Goal: Task Accomplishment & Management: Complete application form

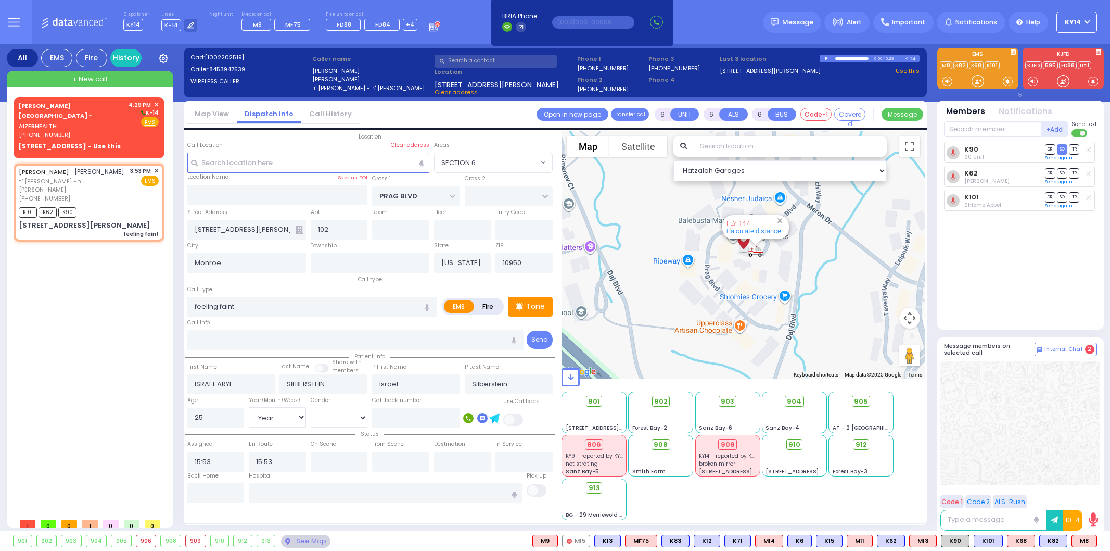
select select "SECTION 6"
select select "Year"
click at [45, 142] on u "[STREET_ADDRESS] - Use this" at bounding box center [70, 146] width 102 height 9
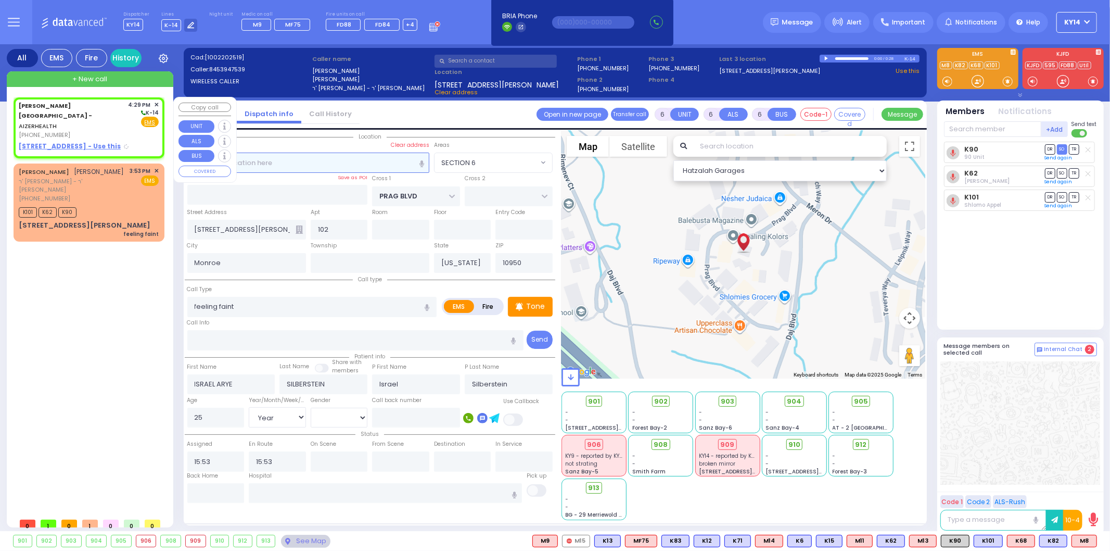
type input "2"
type input "1"
select select
radio input "true"
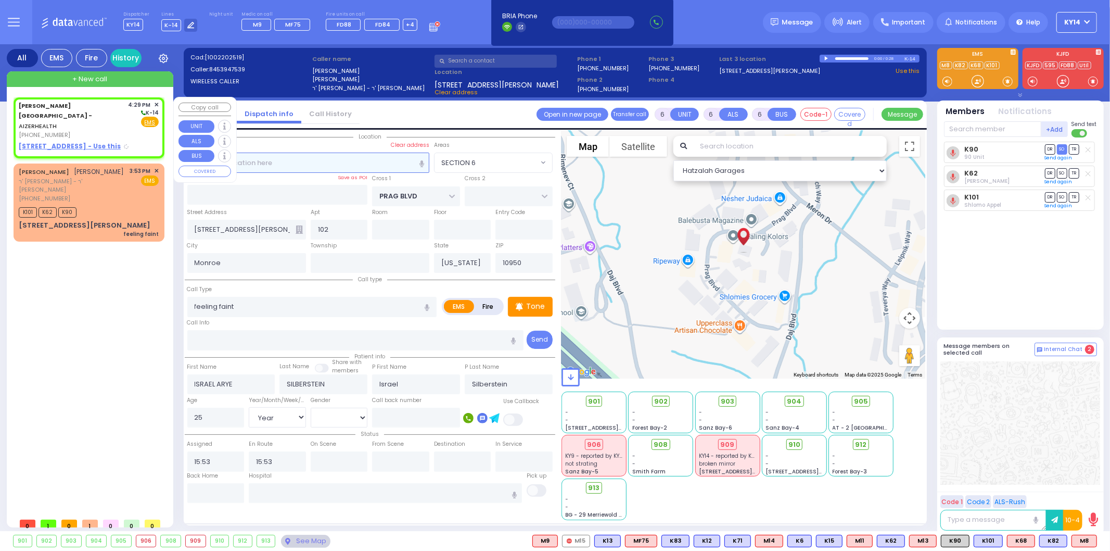
select select
type input "16:29"
select select "Hatzalah Garages"
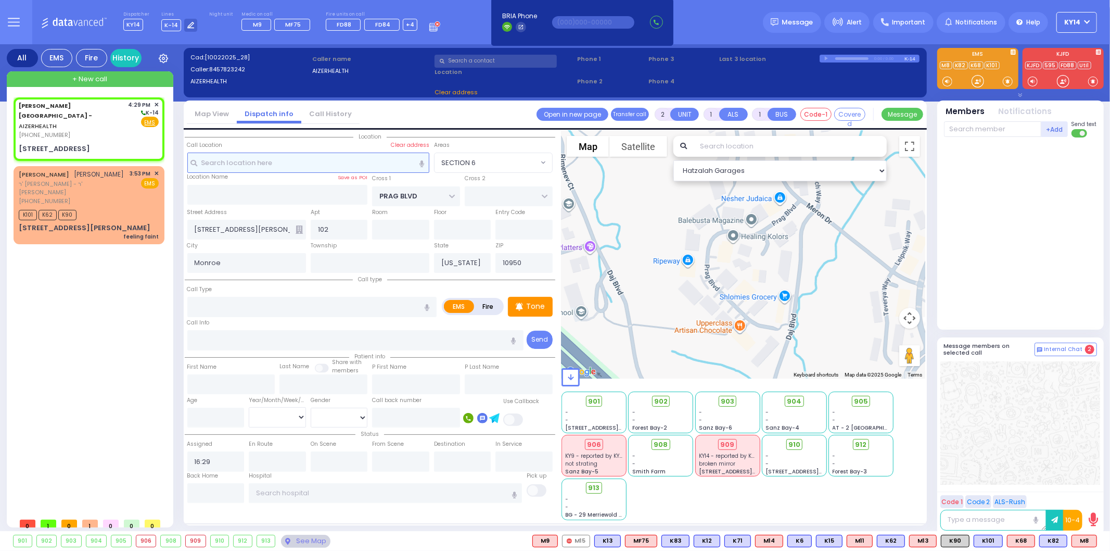
type input "[STREET_ADDRESS]"
type input "Arncliffe"
type input "[GEOGRAPHIC_DATA]"
type input "2205"
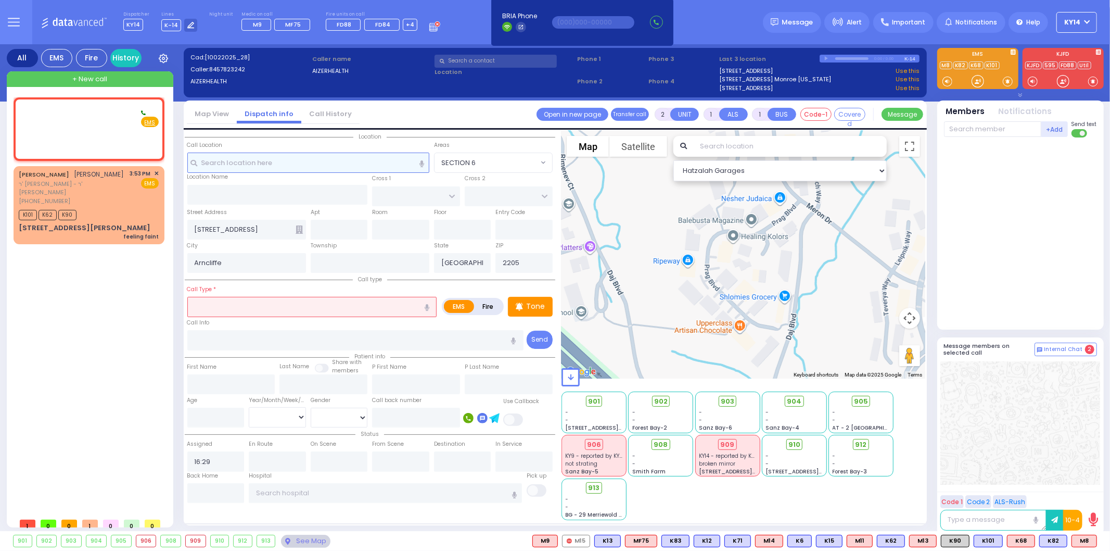
select select
radio input "true"
select select
select select "Hatzalah Garages"
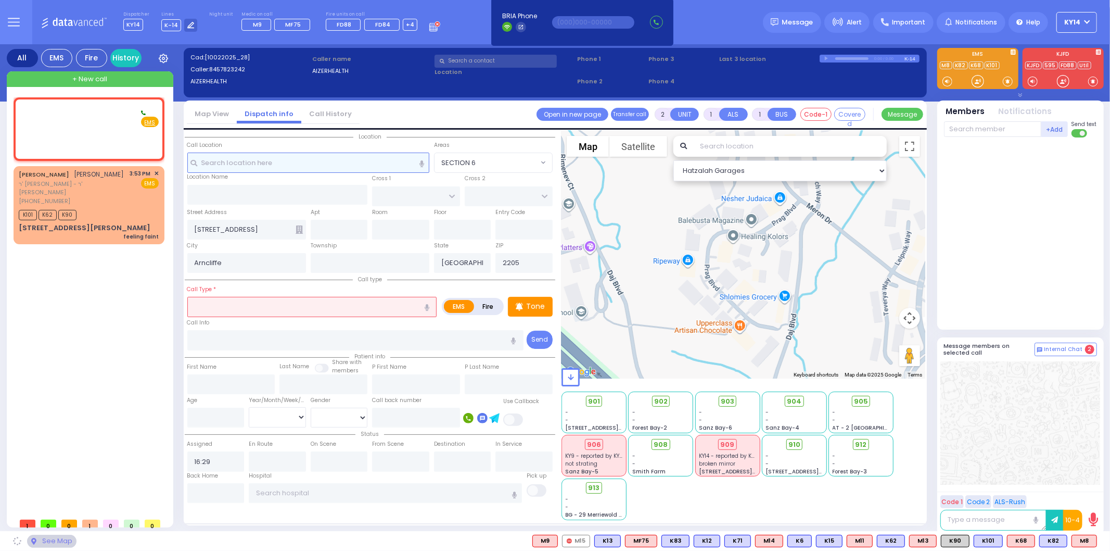
select select
radio input "true"
select select
select select "Hatzalah Garages"
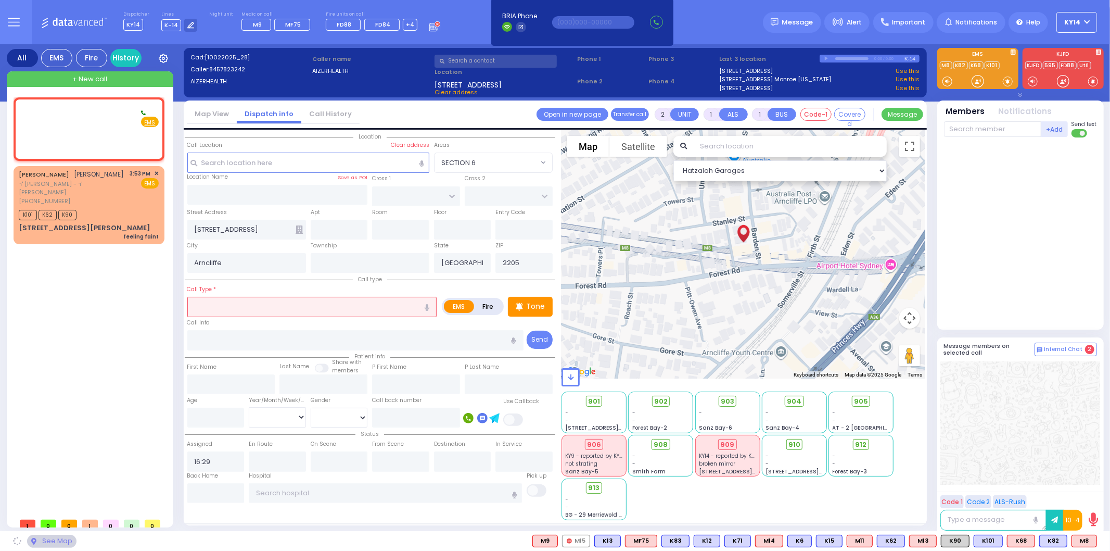
click at [454, 21] on div "Dispatcher KY14 shift has started. Are you ? Lines K-14" at bounding box center [555, 22] width 1110 height 44
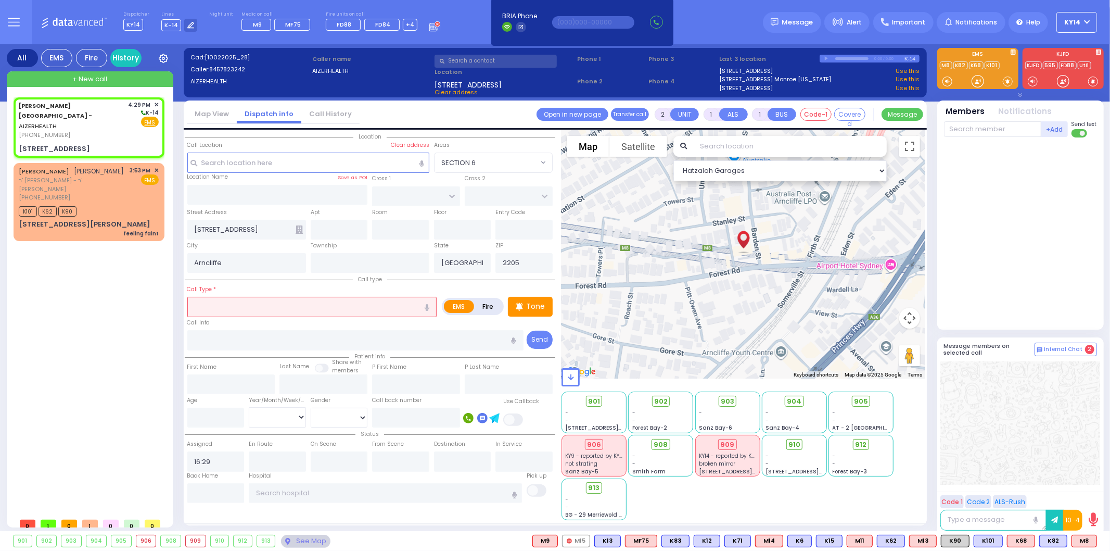
select select
radio input "true"
select select
select select "Hatzalah Garages"
click at [278, 304] on input "text" at bounding box center [312, 307] width 250 height 20
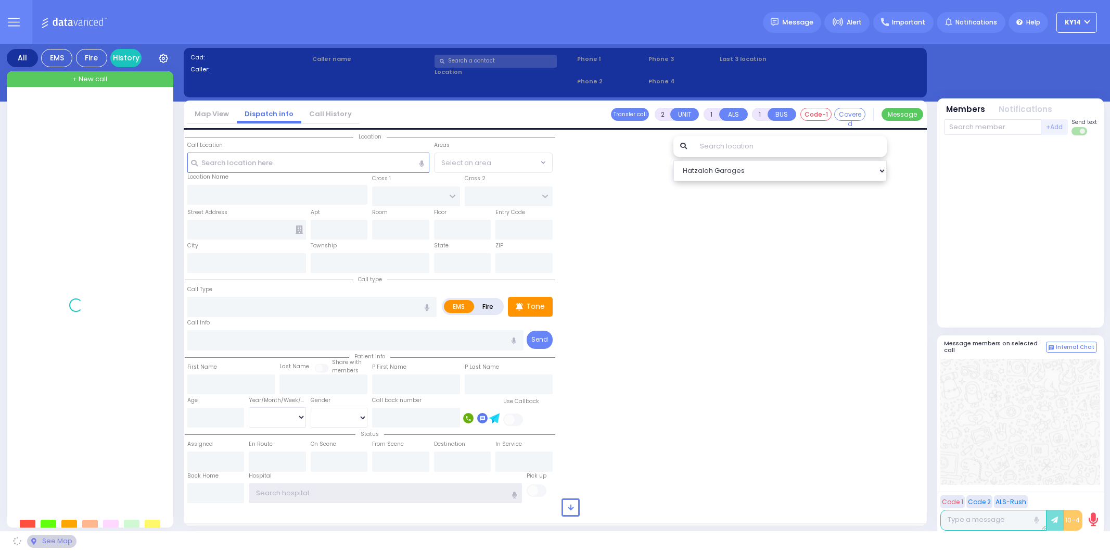
type input "ky14"
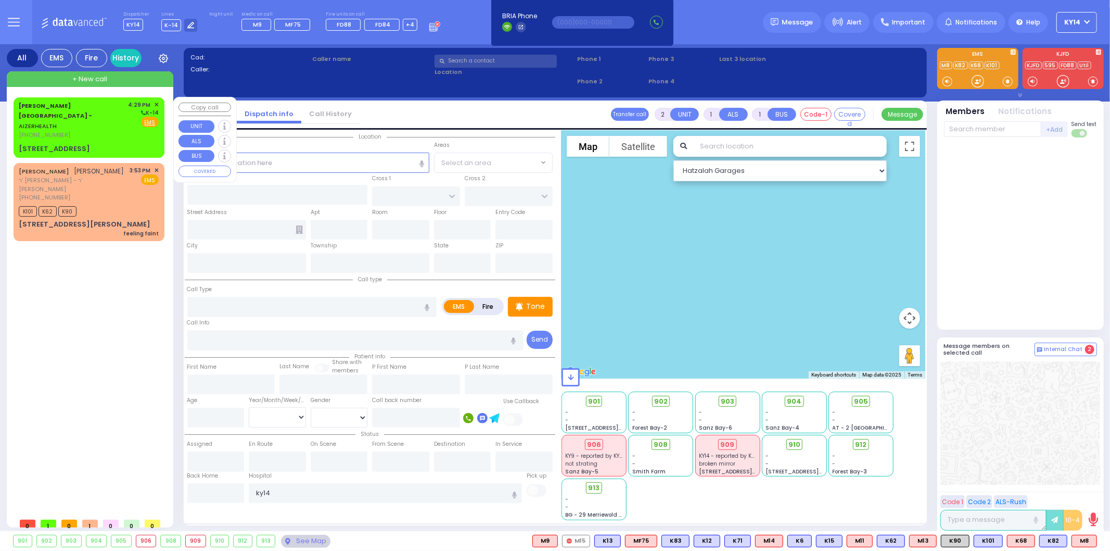
click at [32, 131] on span "[PHONE_NUMBER]" at bounding box center [45, 135] width 52 height 8
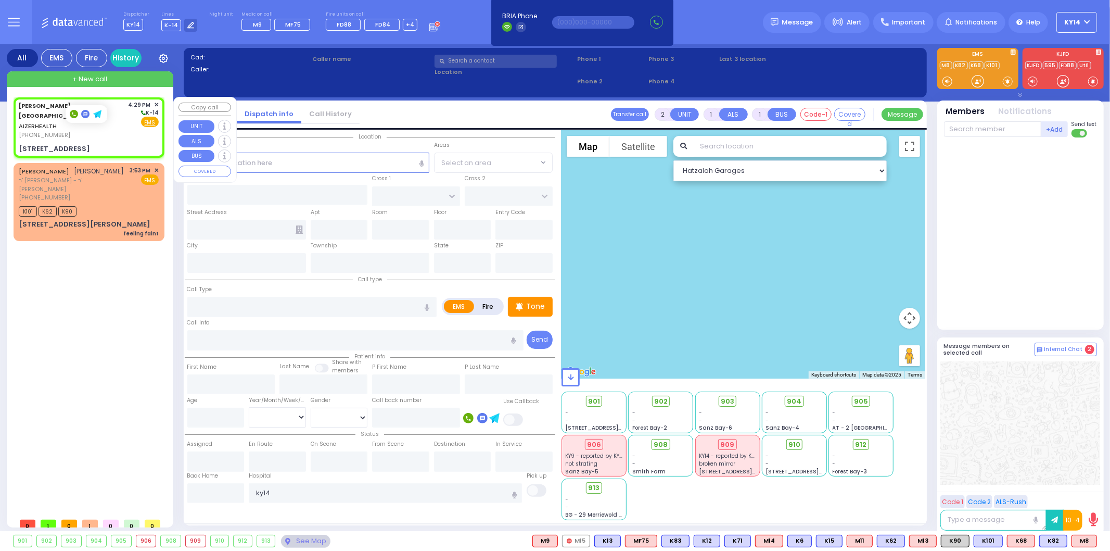
select select
radio input "true"
select select
type input "16:29"
select select "Hatzalah Garages"
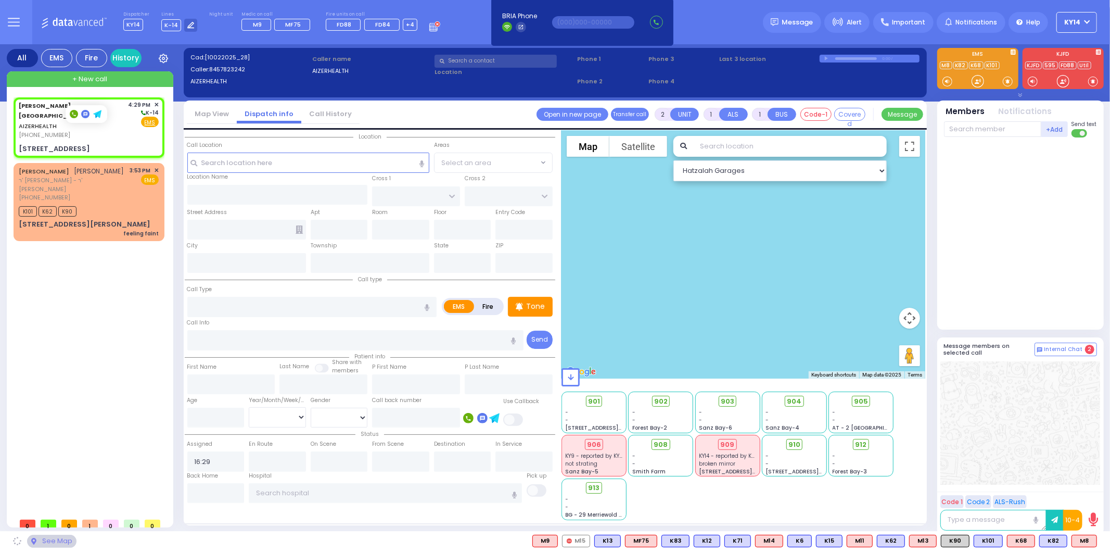
type input "[STREET_ADDRESS]"
type input "Arncliffe"
type input "[GEOGRAPHIC_DATA]"
type input "2205"
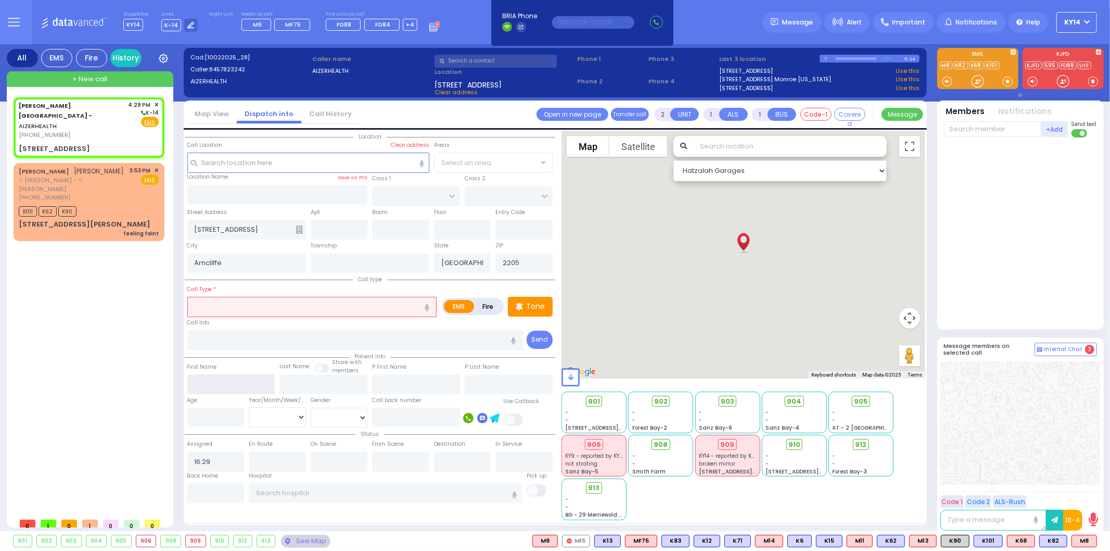
click at [210, 376] on input "text" at bounding box center [231, 384] width 88 height 20
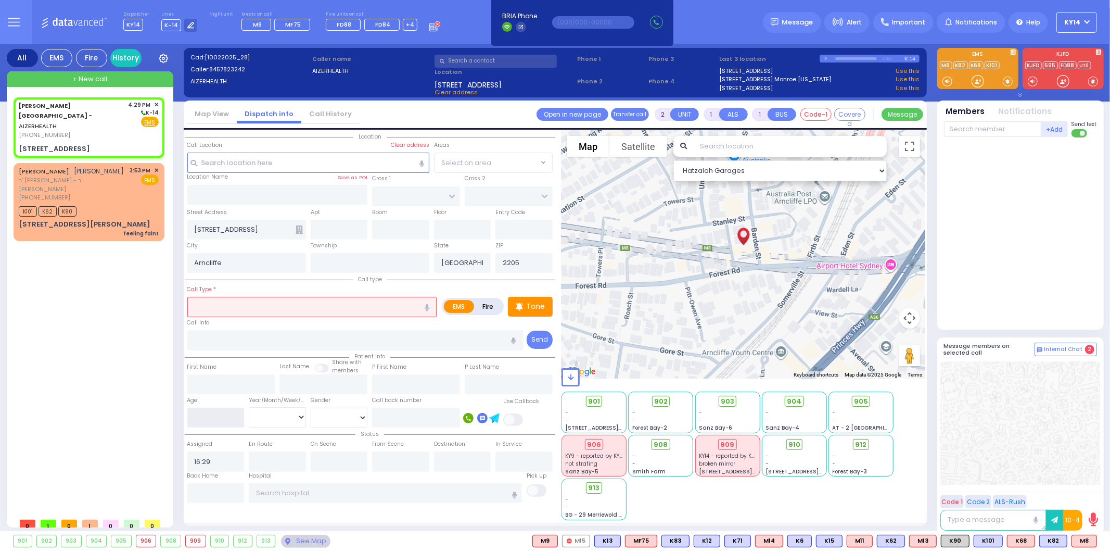
click at [193, 419] on input "number" at bounding box center [215, 418] width 57 height 20
type input "12"
click at [298, 414] on select "Year Month Week Day" at bounding box center [277, 417] width 57 height 20
select select "Year"
click at [249, 407] on select "Year Month Week Day" at bounding box center [277, 417] width 57 height 20
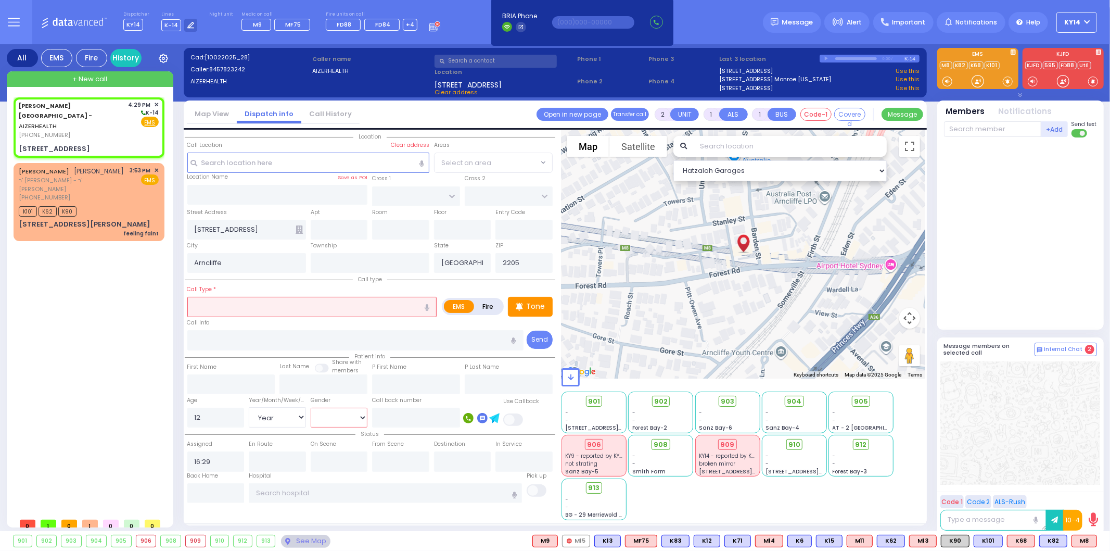
click at [326, 410] on select "[DEMOGRAPHIC_DATA] [DEMOGRAPHIC_DATA]" at bounding box center [339, 418] width 57 height 20
select select "[DEMOGRAPHIC_DATA]"
click at [311, 408] on select "[DEMOGRAPHIC_DATA] [DEMOGRAPHIC_DATA]" at bounding box center [339, 418] width 57 height 20
click at [396, 240] on div "Township" at bounding box center [369, 256] width 123 height 33
click at [396, 234] on input "text" at bounding box center [400, 230] width 57 height 20
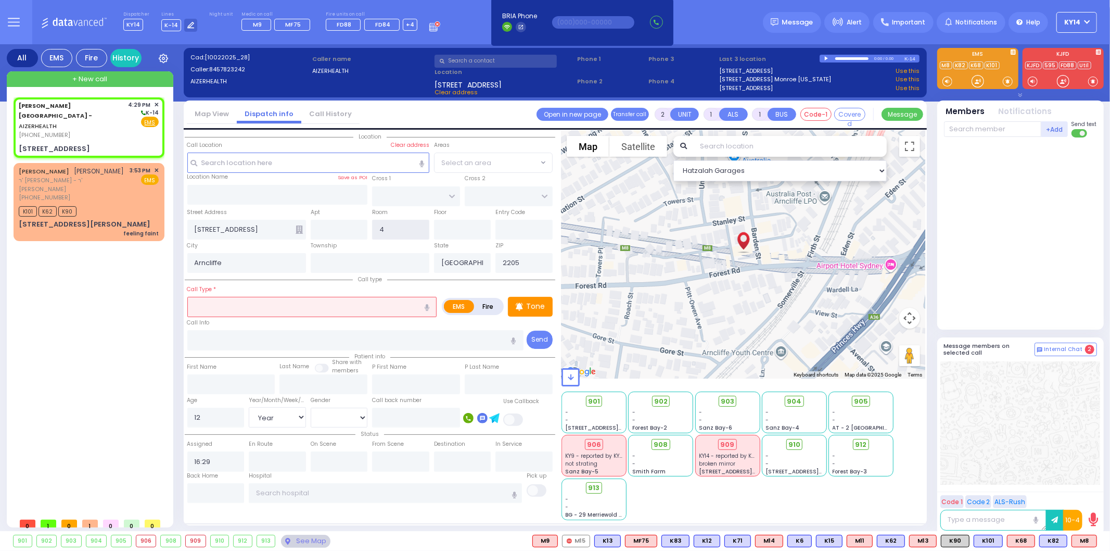
type input "4"
drag, startPoint x: 1038, startPoint y: 195, endPoint x: 1043, endPoint y: 198, distance: 6.1
click at [1038, 193] on div at bounding box center [1021, 231] width 155 height 179
click at [269, 303] on input "text" at bounding box center [312, 307] width 250 height 20
select select
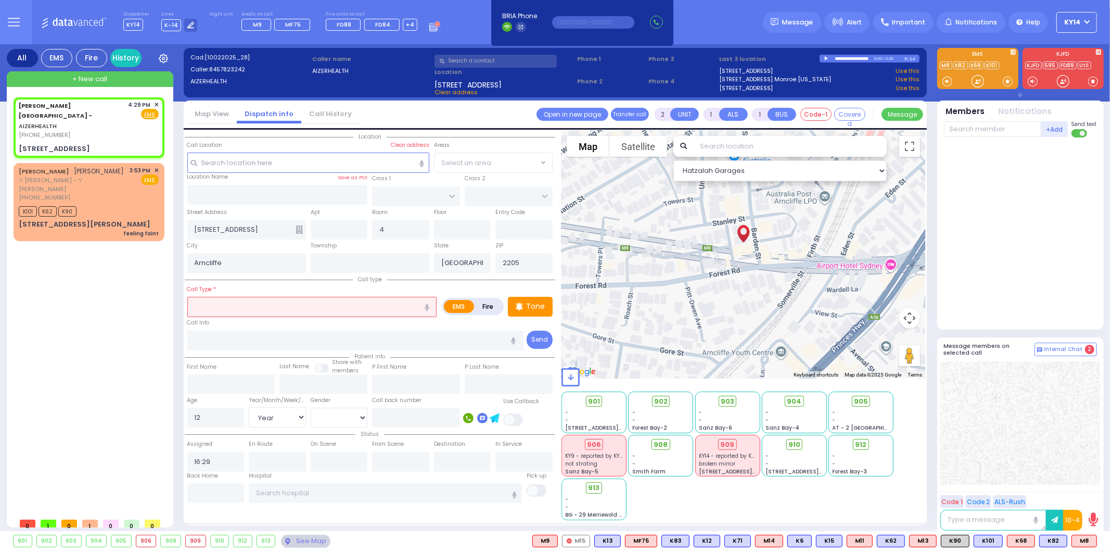
radio input "true"
select select "Year"
select select "[DEMOGRAPHIC_DATA]"
select select "Hatzalah Garages"
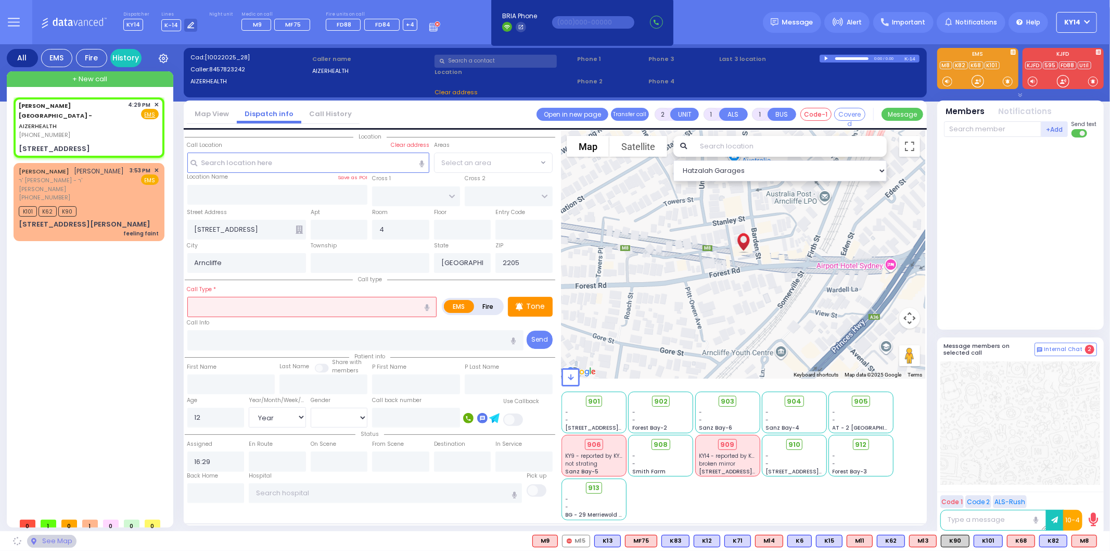
select select
radio input "true"
select select "Year"
select select "[DEMOGRAPHIC_DATA]"
select select "Hatzalah Garages"
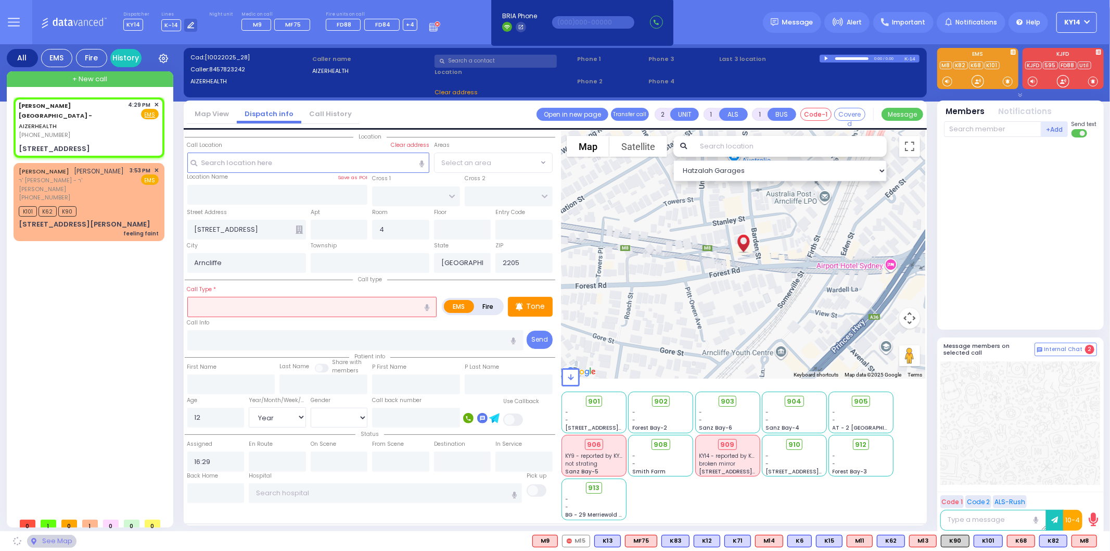
select select
radio input "true"
select select "Year"
select select "[DEMOGRAPHIC_DATA]"
select select "Hatzalah Garages"
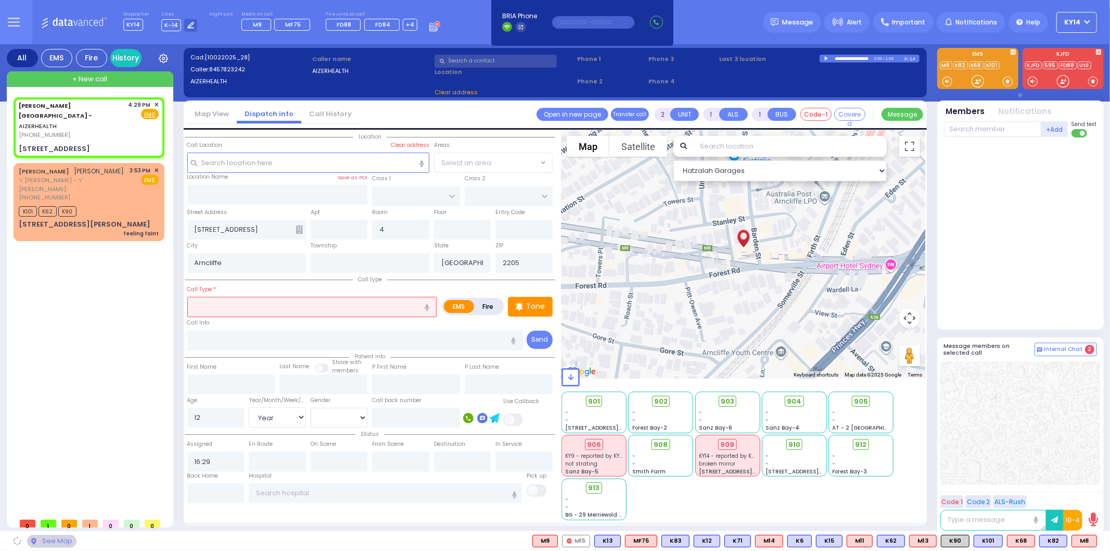
select select
type input "s"
radio input "true"
select select "Year"
select select "[DEMOGRAPHIC_DATA]"
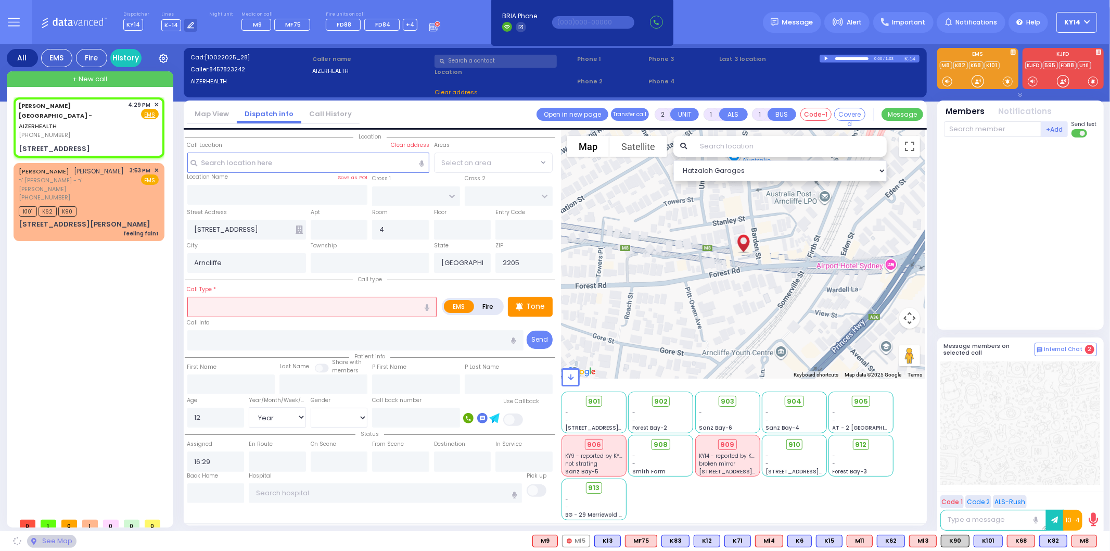
select select "Hatzalah Garages"
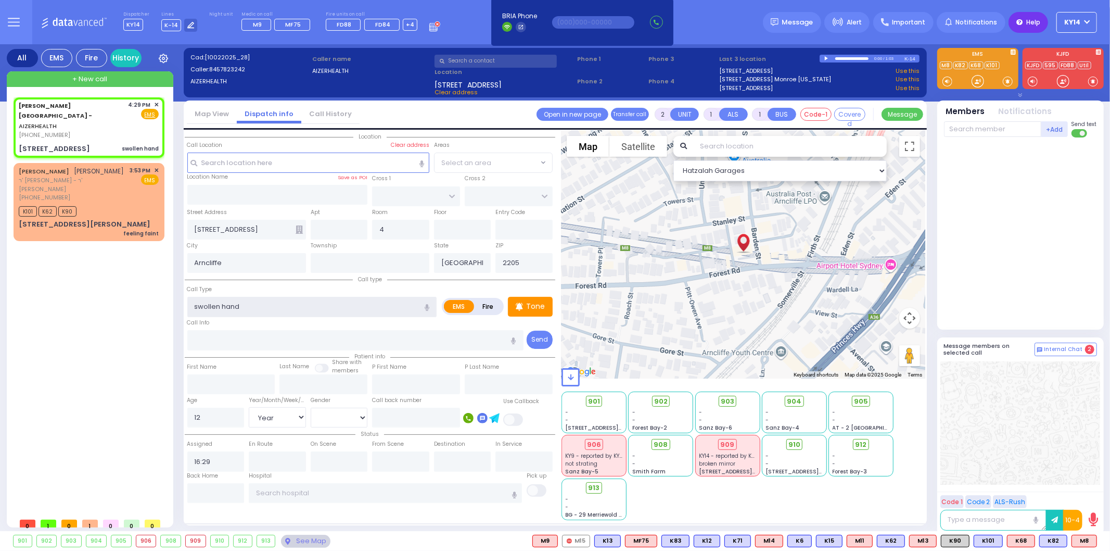
type input "swollen hand"
select select
radio input "true"
select select "Year"
select select "[DEMOGRAPHIC_DATA]"
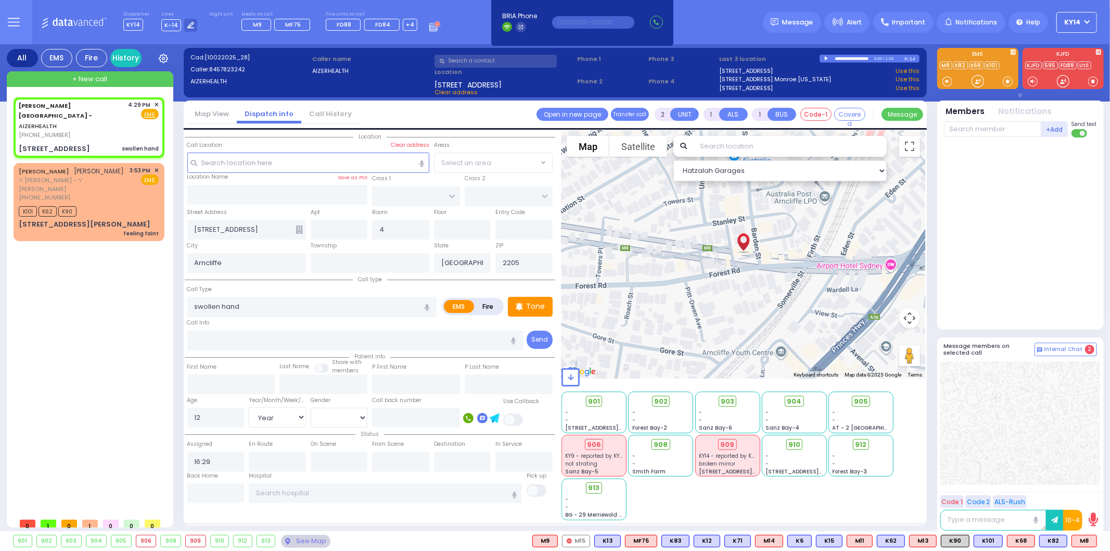
select select "Hatzalah Garages"
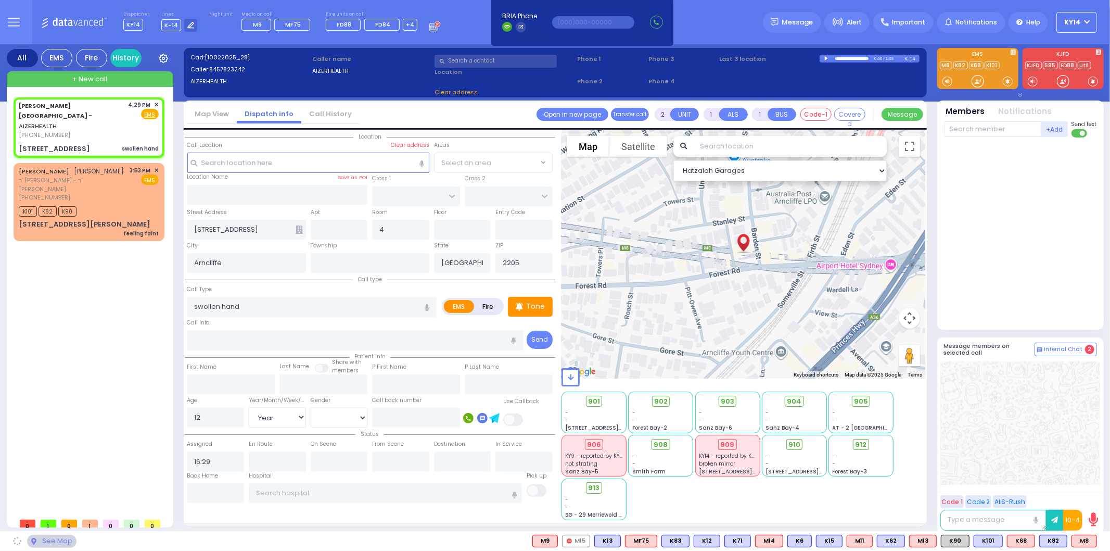
click at [985, 267] on div at bounding box center [1021, 231] width 155 height 179
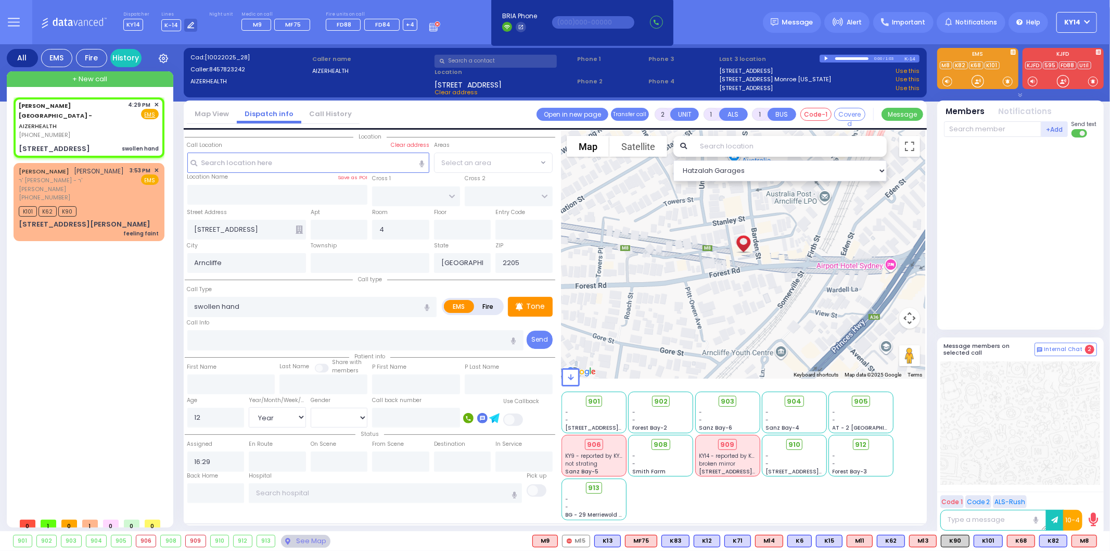
select select
radio input "true"
select select "Year"
select select "[DEMOGRAPHIC_DATA]"
select select "Hatzalah Garages"
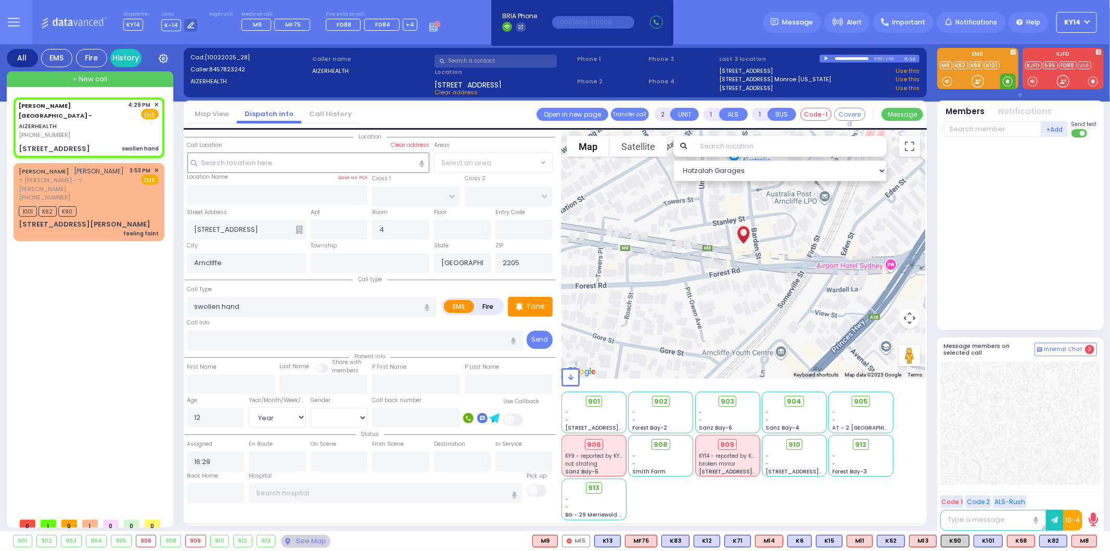
click at [1007, 83] on span at bounding box center [1008, 81] width 10 height 10
drag, startPoint x: 981, startPoint y: 79, endPoint x: 981, endPoint y: 88, distance: 9.4
click at [981, 84] on div at bounding box center [978, 81] width 10 height 10
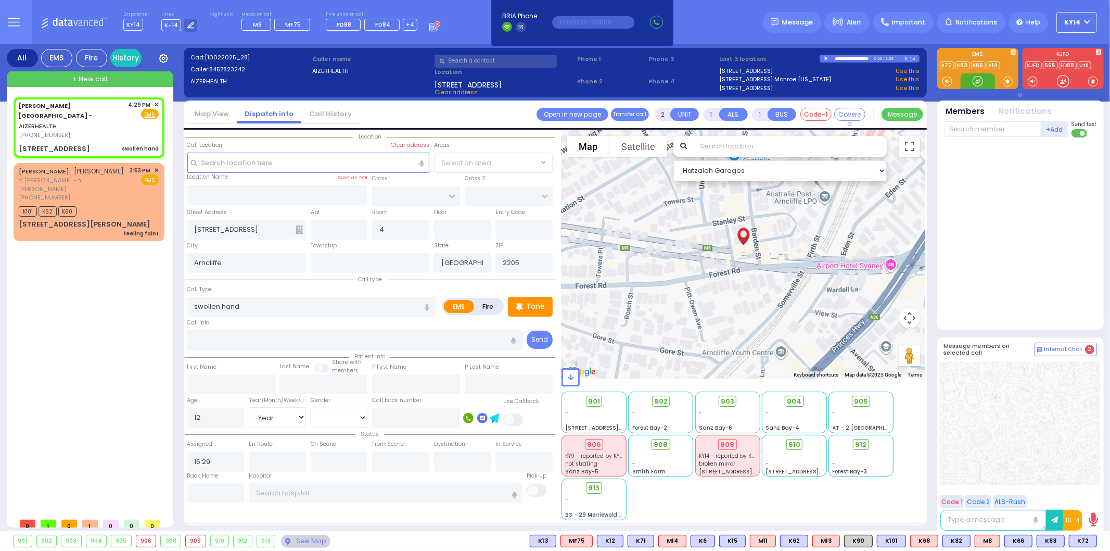
click at [977, 80] on div at bounding box center [978, 81] width 10 height 10
click at [977, 81] on div at bounding box center [978, 81] width 10 height 10
drag, startPoint x: 976, startPoint y: 80, endPoint x: 981, endPoint y: 87, distance: 9.1
click at [981, 86] on div at bounding box center [978, 81] width 10 height 10
click at [1087, 538] on span "K66" at bounding box center [1083, 540] width 27 height 11
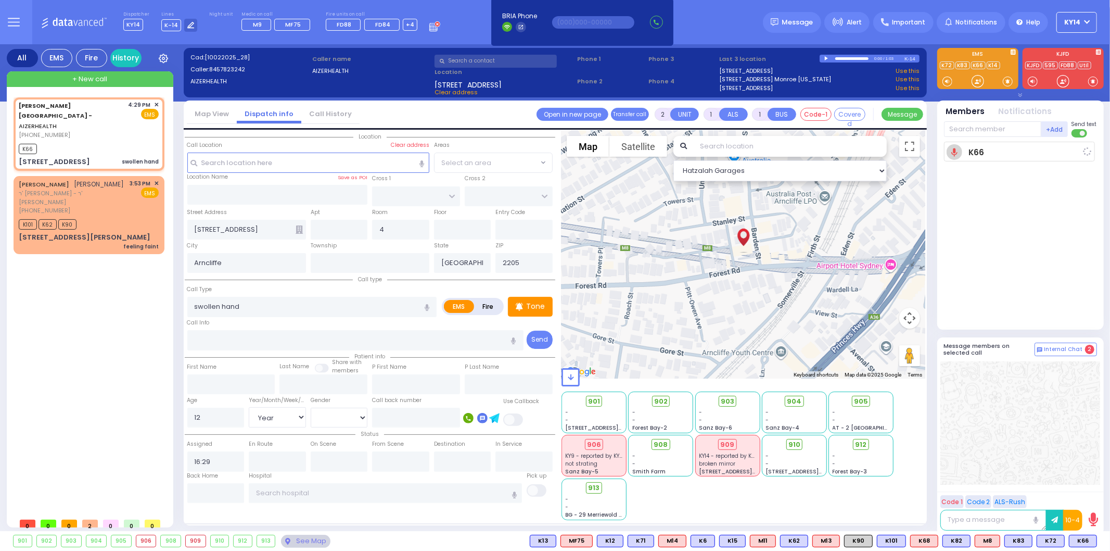
select select
radio input "true"
select select "Year"
select select "[DEMOGRAPHIC_DATA]"
type input "16:32"
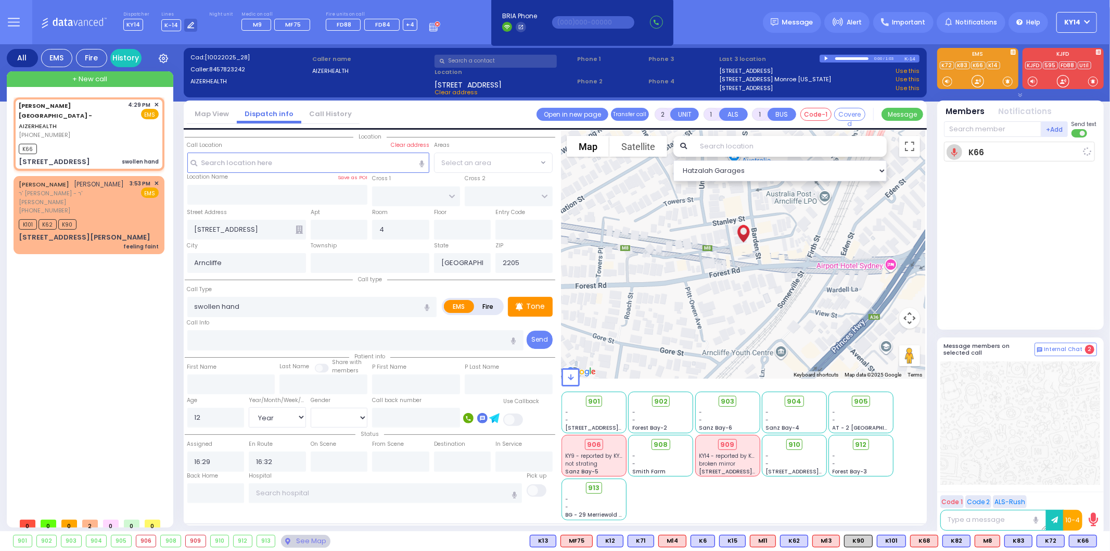
select select "Hatzalah Garages"
click at [980, 133] on input "text" at bounding box center [992, 129] width 97 height 16
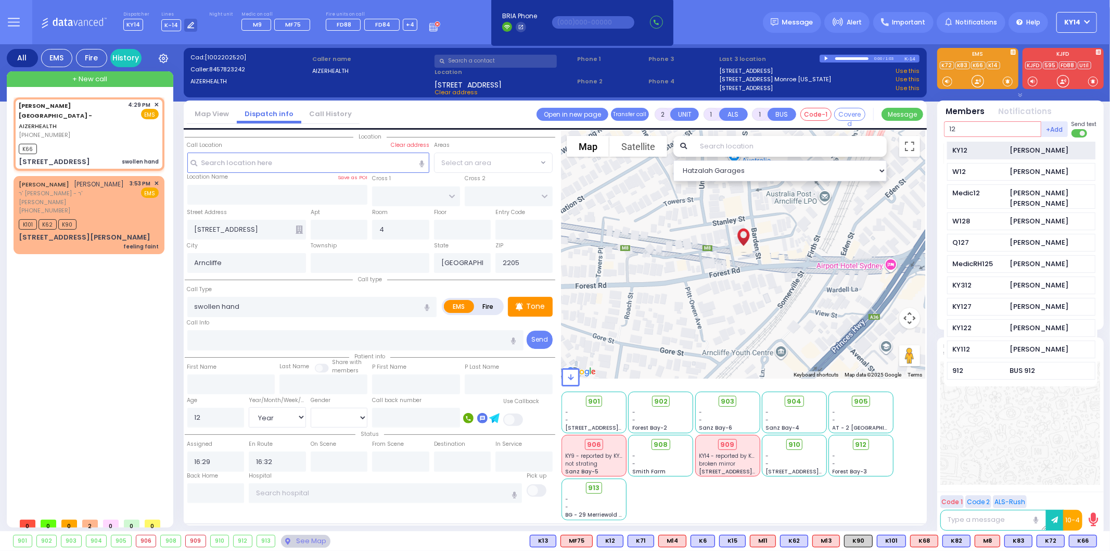
type input "12"
click at [981, 156] on div "KY12 [PERSON_NAME]" at bounding box center [1021, 151] width 148 height 18
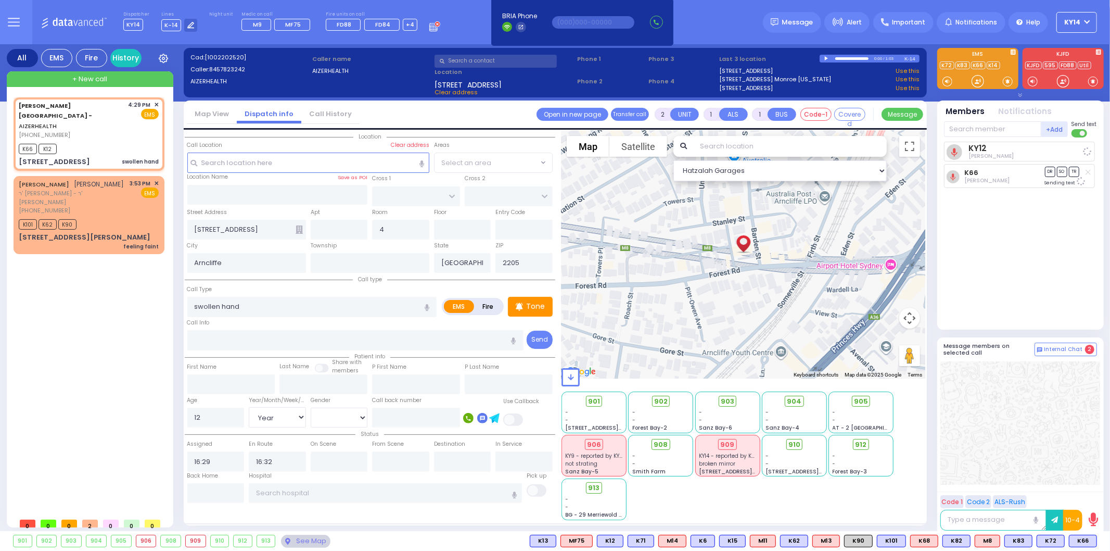
select select
radio input "true"
select select "Year"
select select "[DEMOGRAPHIC_DATA]"
select select "Hatzalah Garages"
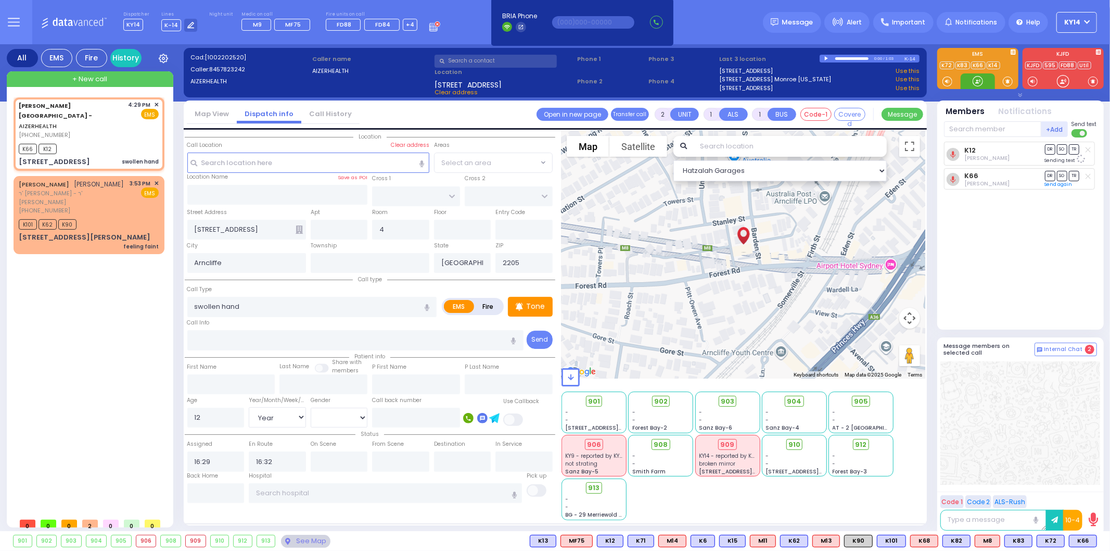
click at [978, 82] on div at bounding box center [978, 81] width 10 height 10
click at [1078, 539] on span "K90" at bounding box center [1083, 540] width 28 height 11
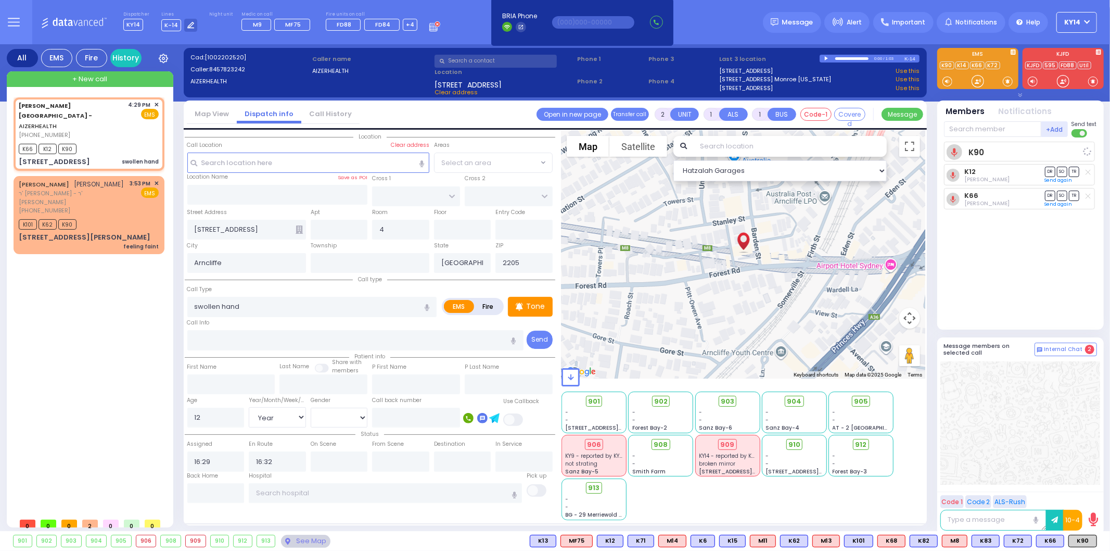
select select
radio input "true"
select select "Year"
select select "[DEMOGRAPHIC_DATA]"
select select "Hatzalah Garages"
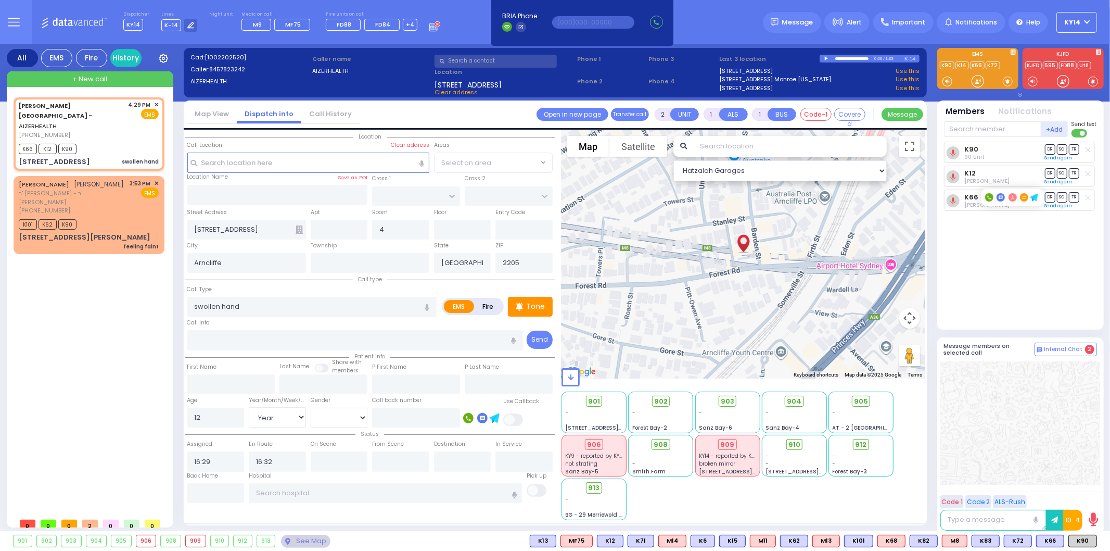
click at [987, 199] on rect at bounding box center [989, 197] width 8 height 8
type input "9085434343"
click at [158, 179] on span "✕" at bounding box center [156, 183] width 5 height 9
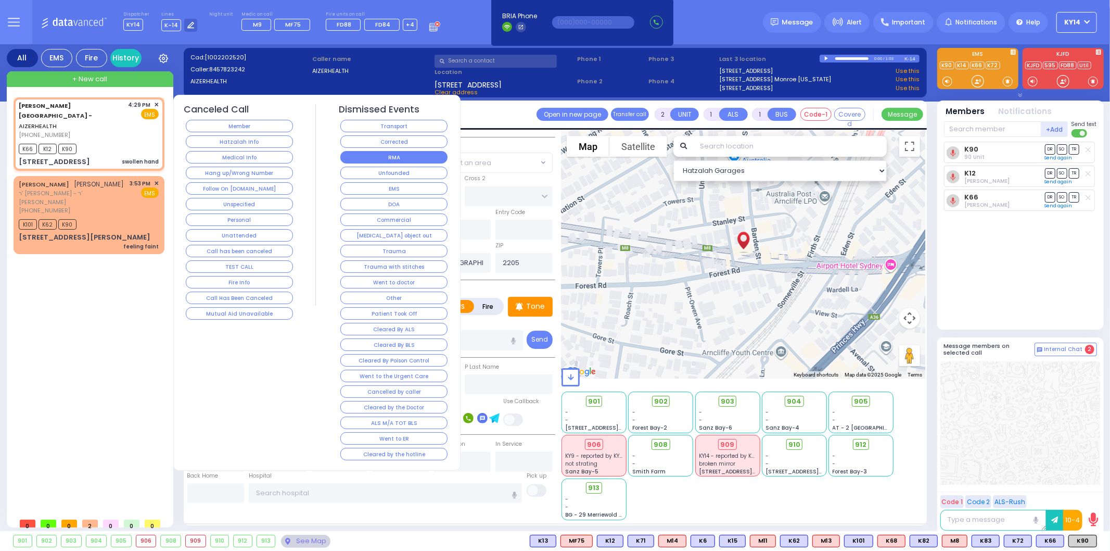
click at [389, 158] on button "RMA" at bounding box center [393, 157] width 107 height 12
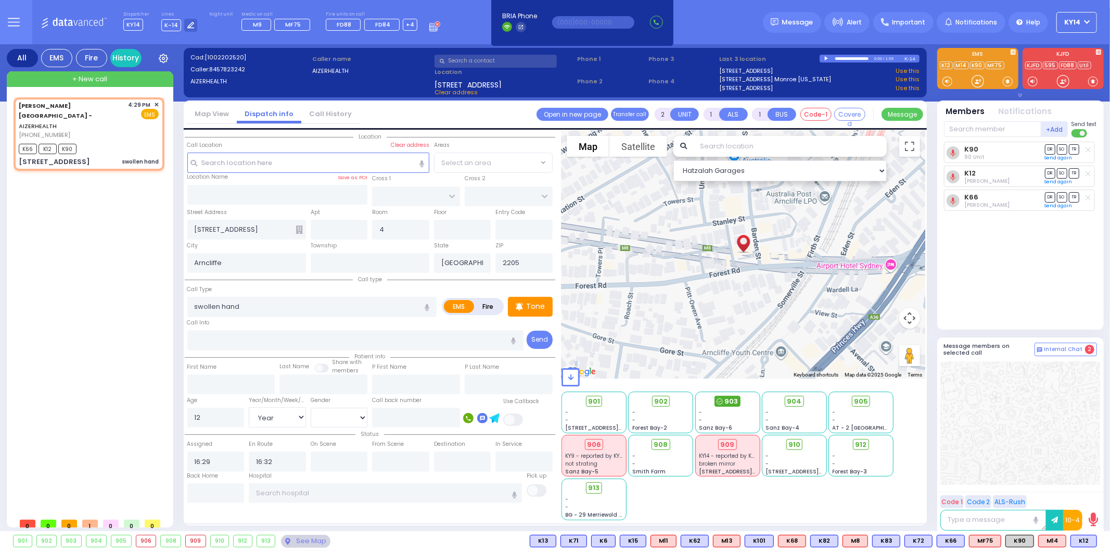
click at [728, 400] on span "903" at bounding box center [732, 401] width 14 height 10
select select
radio input "true"
select select "Year"
select select "[DEMOGRAPHIC_DATA]"
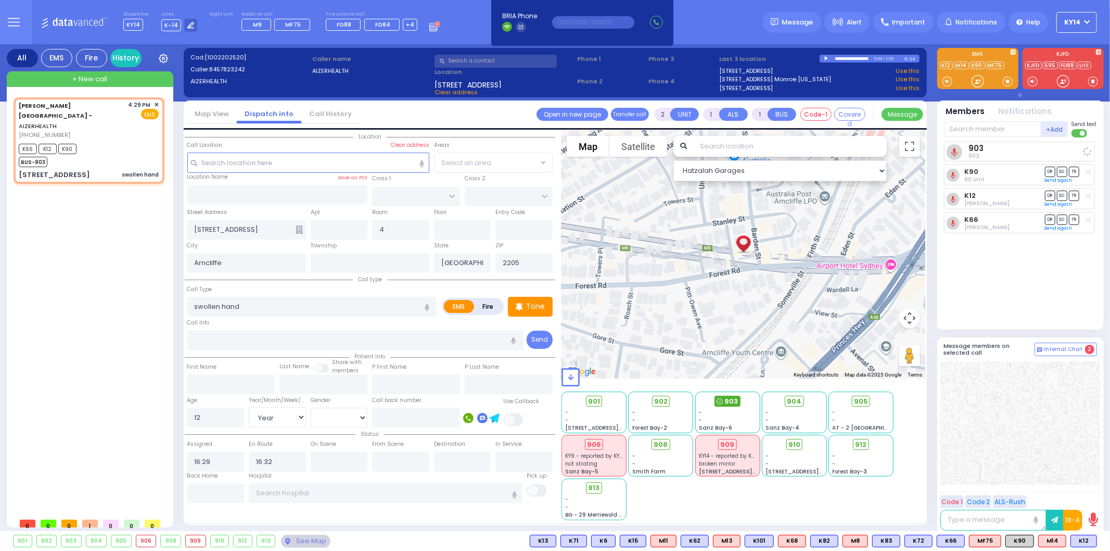
select select "Hatzalah Garages"
click at [1017, 430] on div at bounding box center [1021, 422] width 160 height 123
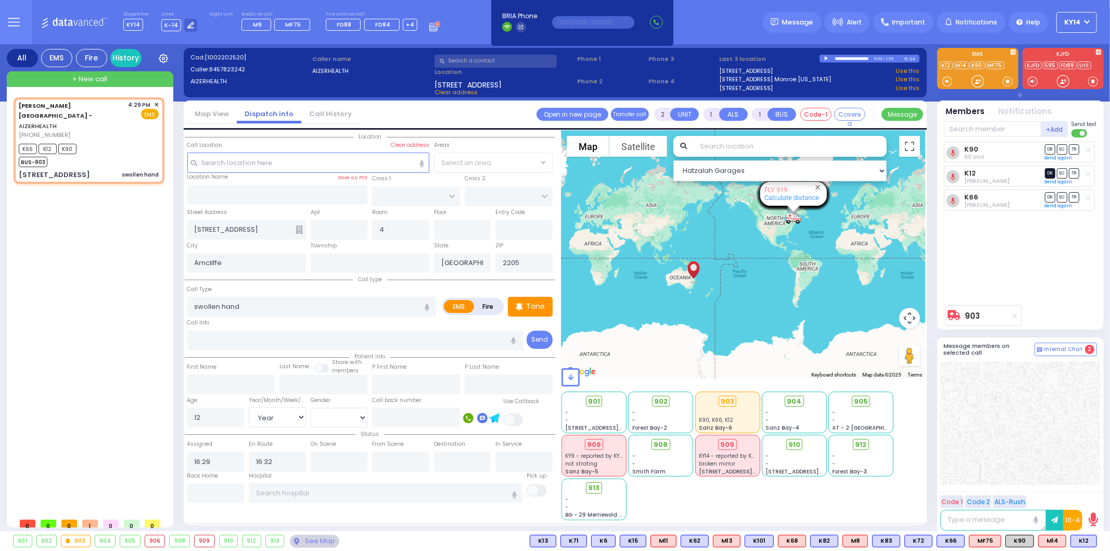
click at [1050, 173] on span "DR" at bounding box center [1050, 173] width 10 height 10
click at [1074, 197] on span "TR" at bounding box center [1074, 197] width 10 height 10
select select
radio input "true"
select select "Year"
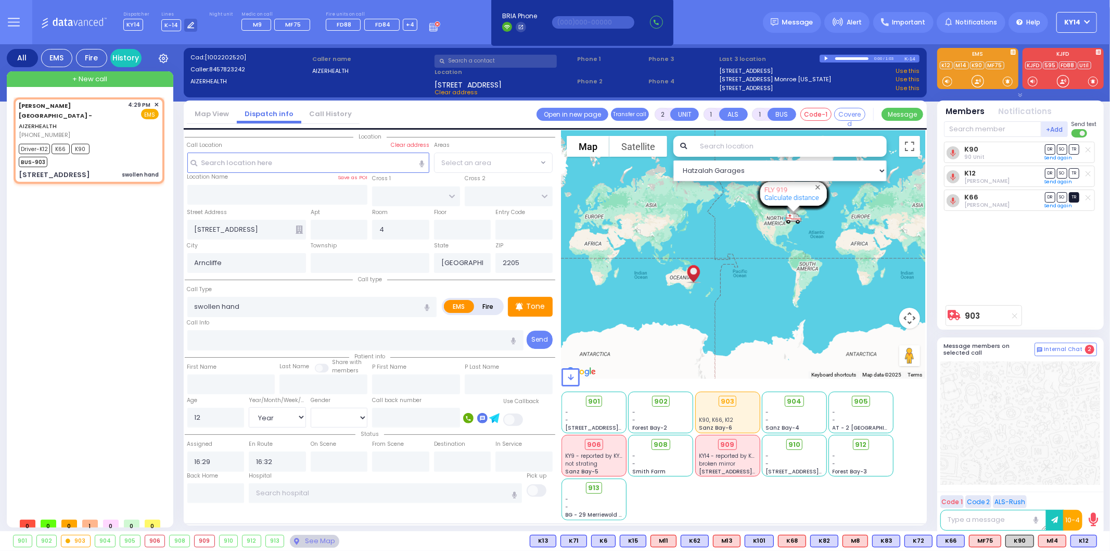
select select "[DEMOGRAPHIC_DATA]"
select select "Hatzalah Garages"
click at [1075, 149] on span "TR" at bounding box center [1074, 149] width 10 height 10
click at [391, 490] on input "text" at bounding box center [385, 493] width 273 height 20
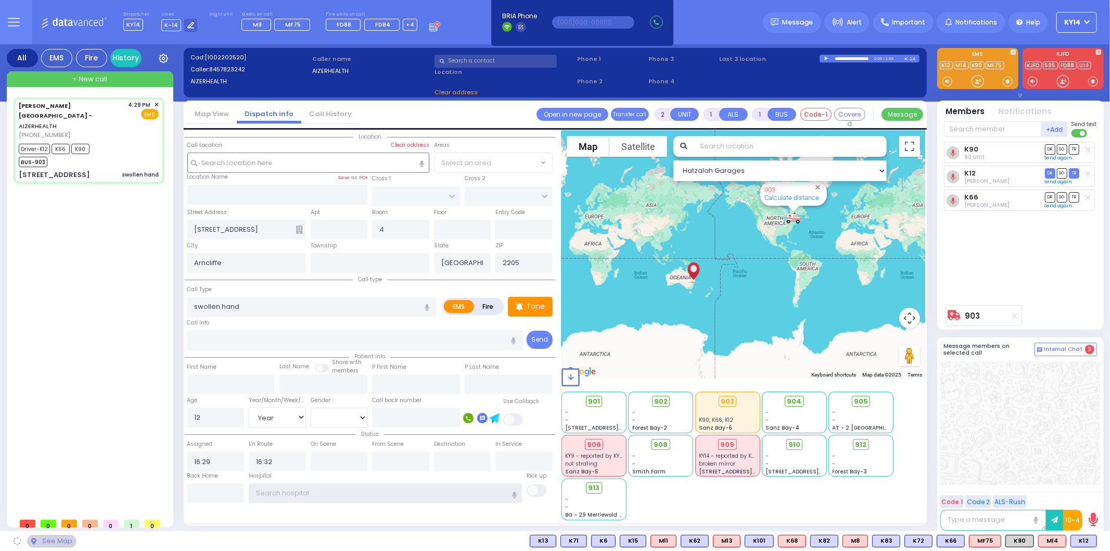
select select
radio input "true"
select select "Year"
select select "[DEMOGRAPHIC_DATA]"
type input "17:01"
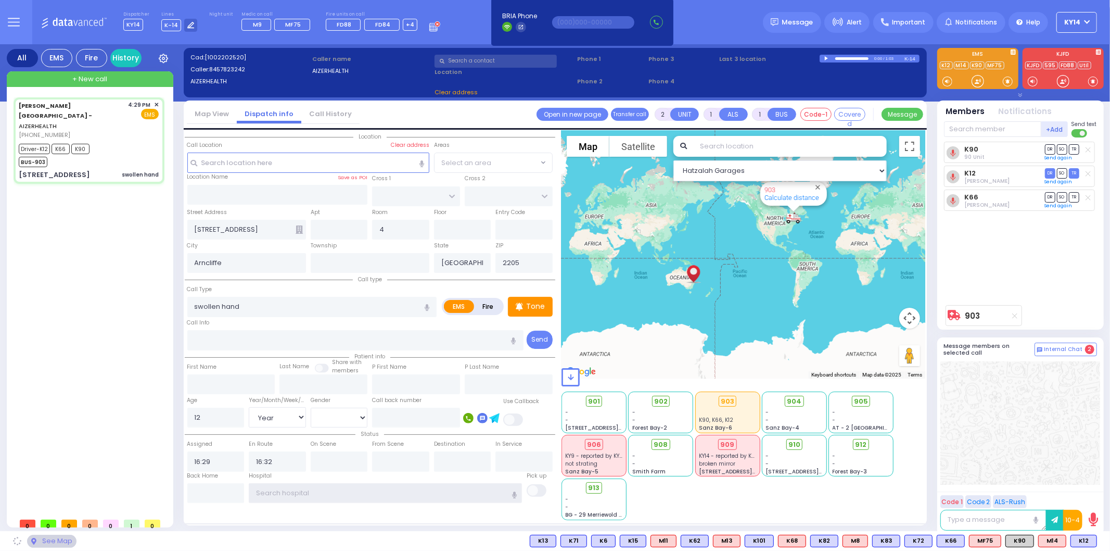
select select "Hatzalah Garages"
click at [1073, 194] on span "TR" at bounding box center [1074, 197] width 10 height 10
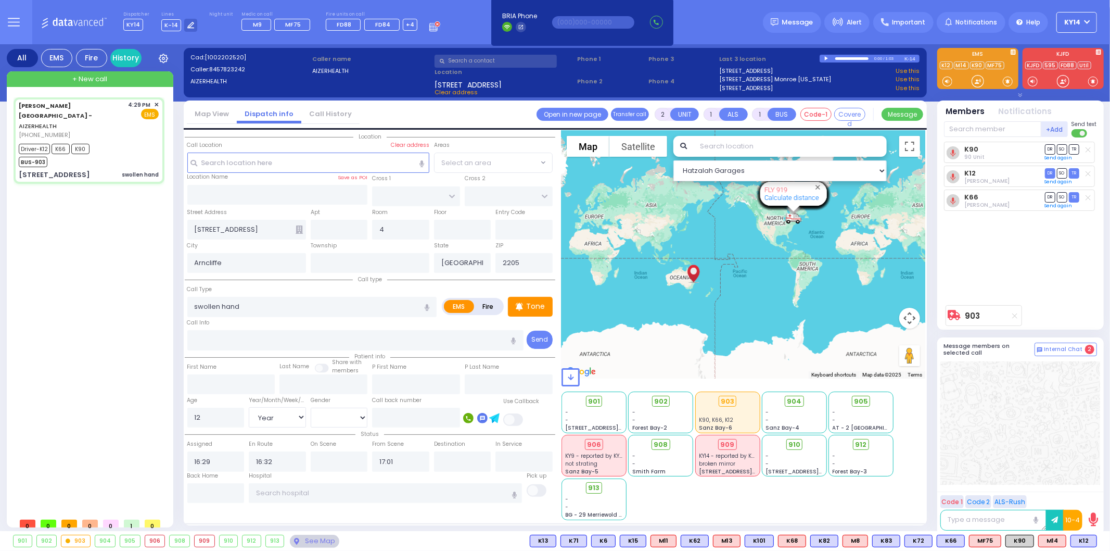
select select
radio input "true"
select select "Year"
select select "[DEMOGRAPHIC_DATA]"
select select "Hatzalah Garages"
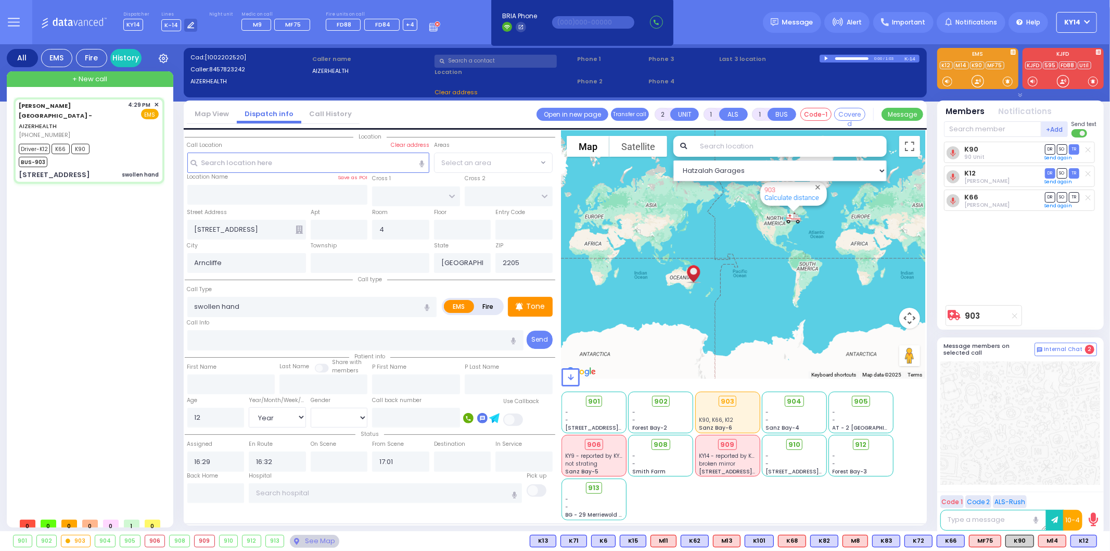
select select
radio input "true"
select select "Year"
select select "[DEMOGRAPHIC_DATA]"
select select "Hatzalah Garages"
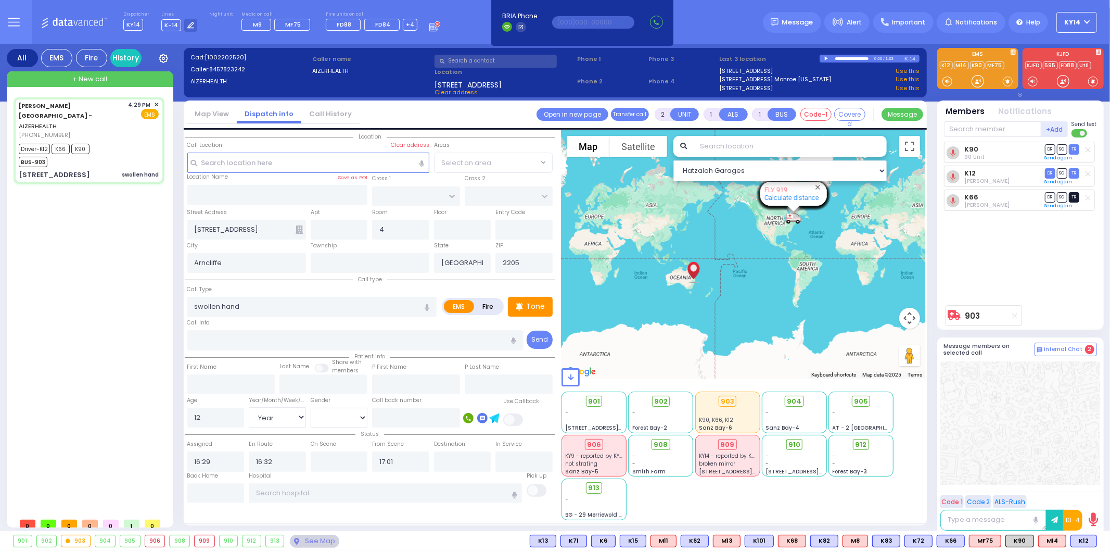
click at [1076, 195] on span "TR" at bounding box center [1074, 197] width 10 height 10
select select
radio input "true"
select select "Year"
select select "[DEMOGRAPHIC_DATA]"
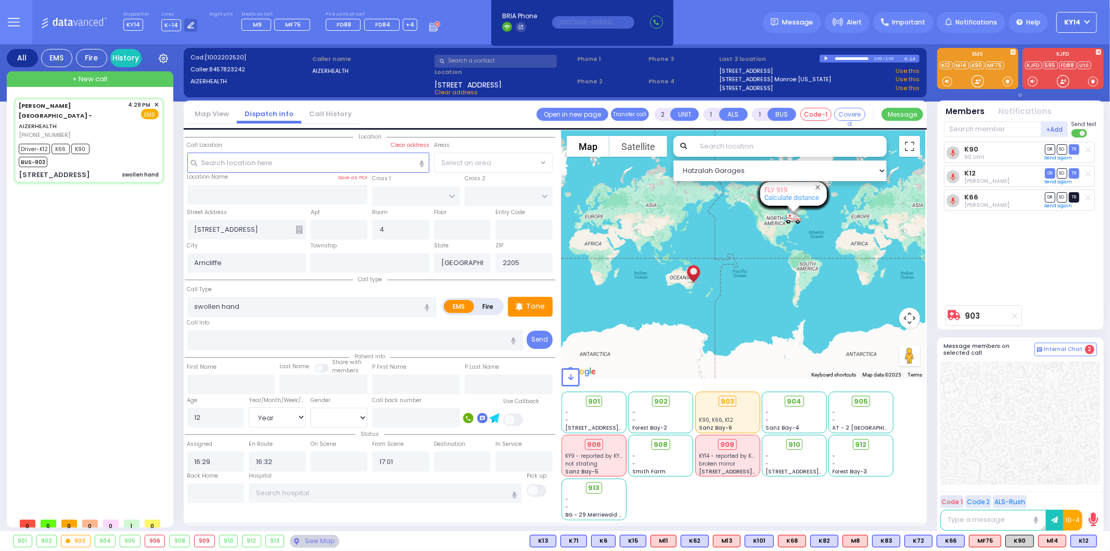
select select "Hatzalah Garages"
type input "6"
select select
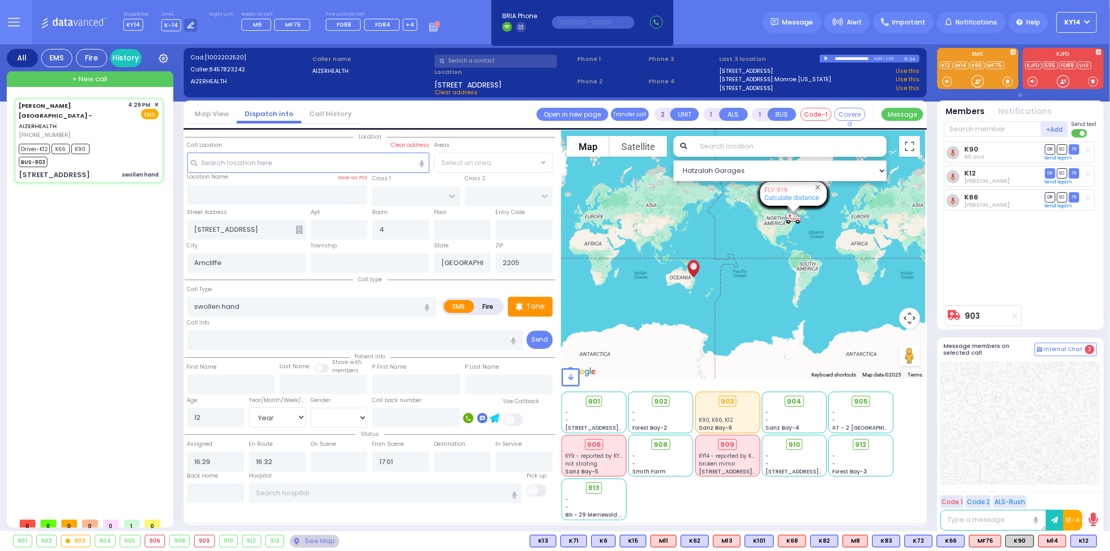
radio input "true"
type input "[PERSON_NAME]"
type input "Kohn"
select select "Year"
select select "[DEMOGRAPHIC_DATA]"
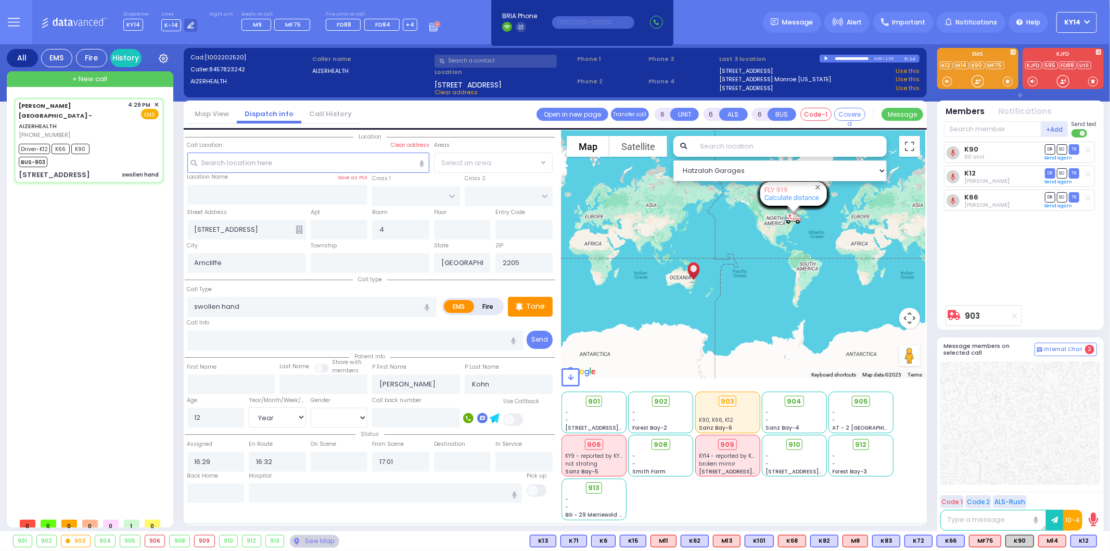
select select "Hatzalah Garages"
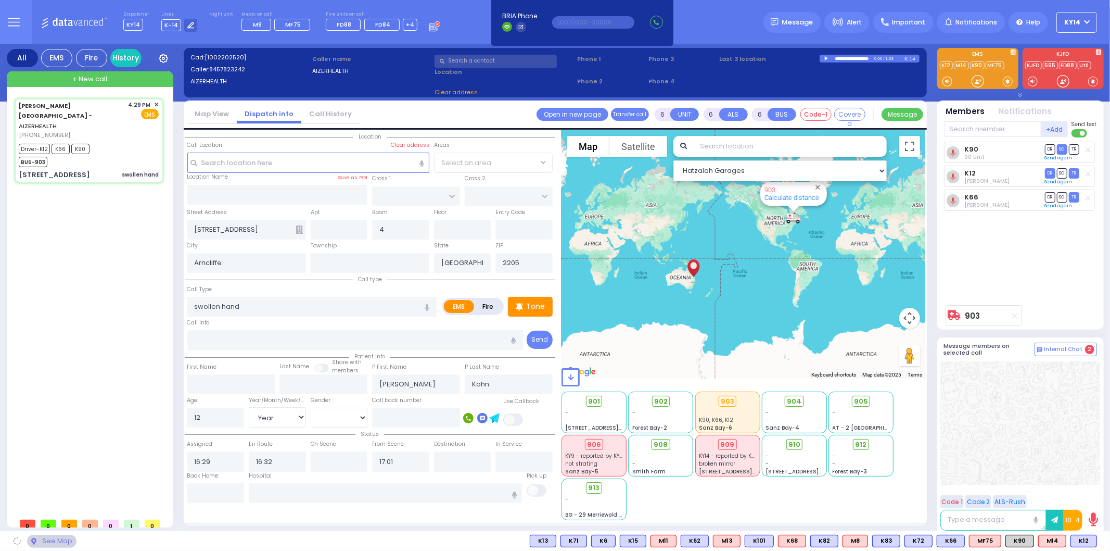
select select
radio input "true"
select select "Year"
select select "[DEMOGRAPHIC_DATA]"
select select "Hatzalah Garages"
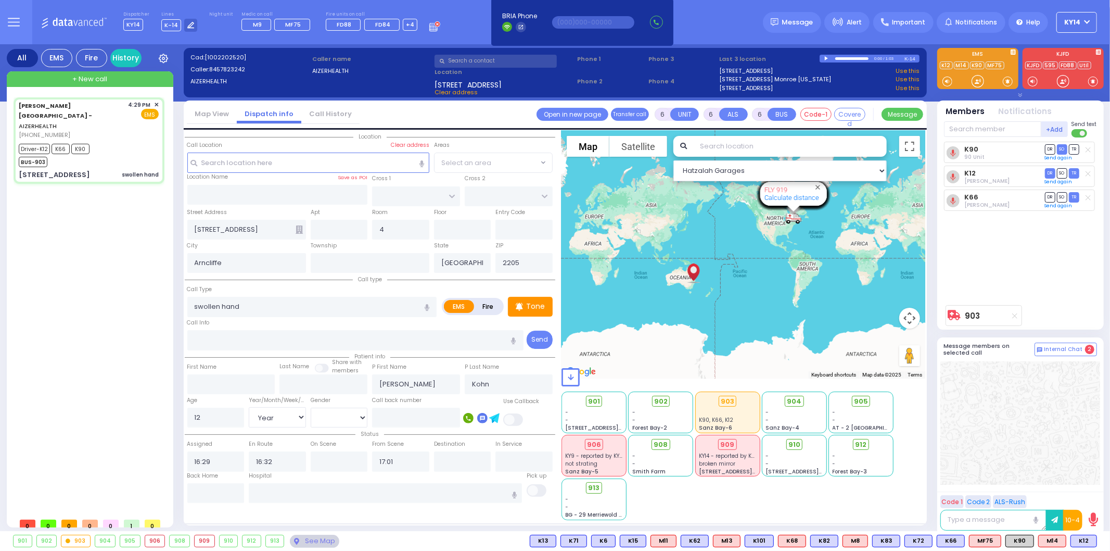
select select
radio input "true"
select select "Year"
select select "[DEMOGRAPHIC_DATA]"
select select "Hatzalah Garages"
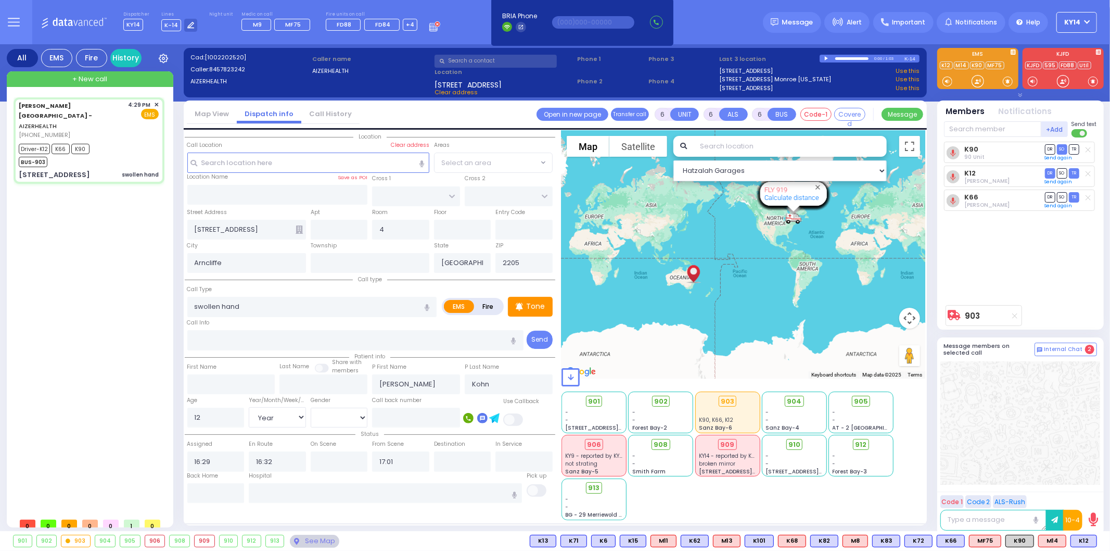
select select
radio input "true"
select select "Year"
select select "[DEMOGRAPHIC_DATA]"
select select "Hatzalah Garages"
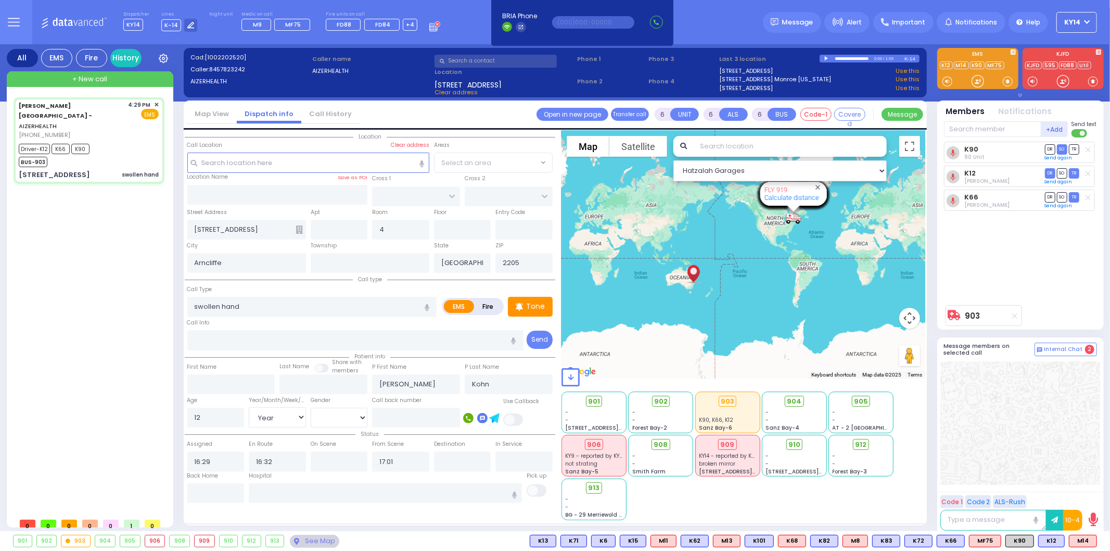
select select
radio input "true"
select select "Year"
select select "[DEMOGRAPHIC_DATA]"
select select "Hatzalah Garages"
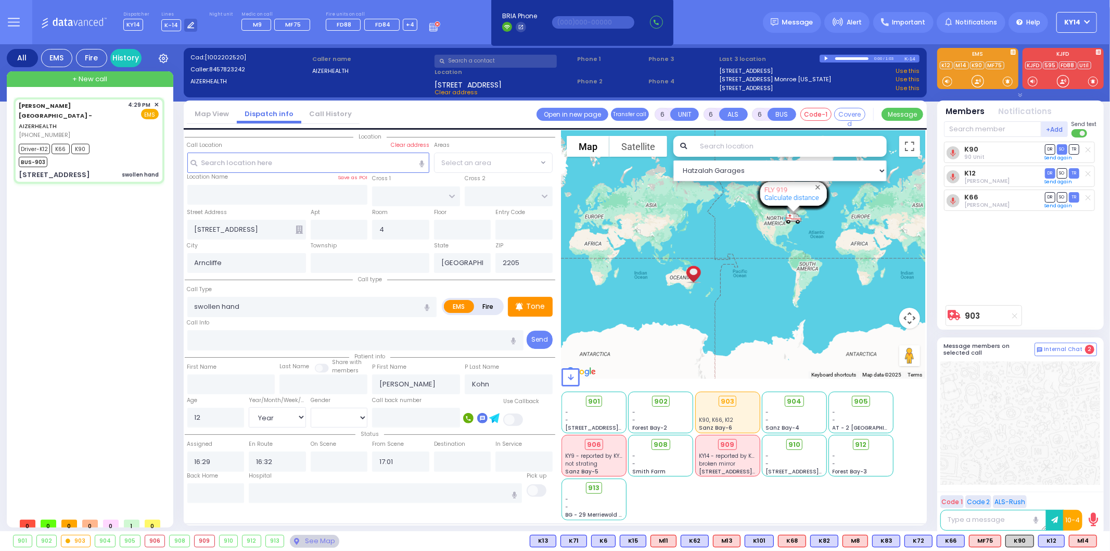
select select
radio input "true"
select select "Year"
select select "[DEMOGRAPHIC_DATA]"
select select "Hatzalah Garages"
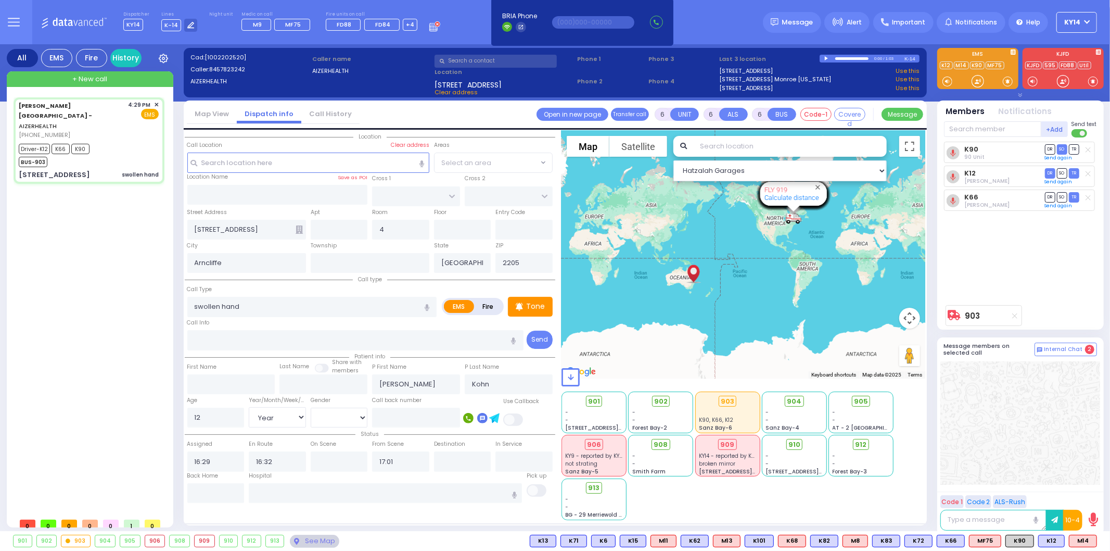
select select
radio input "true"
select select "Year"
select select "[DEMOGRAPHIC_DATA]"
type input "16:35"
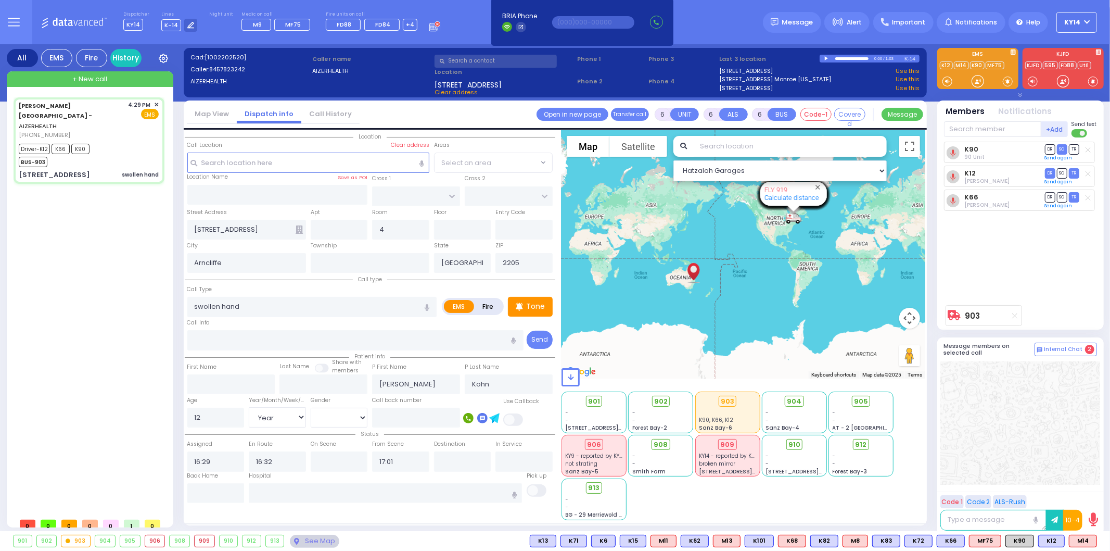
type input "17:00"
select select "Hatzalah Garages"
select select
radio input "true"
select select "Year"
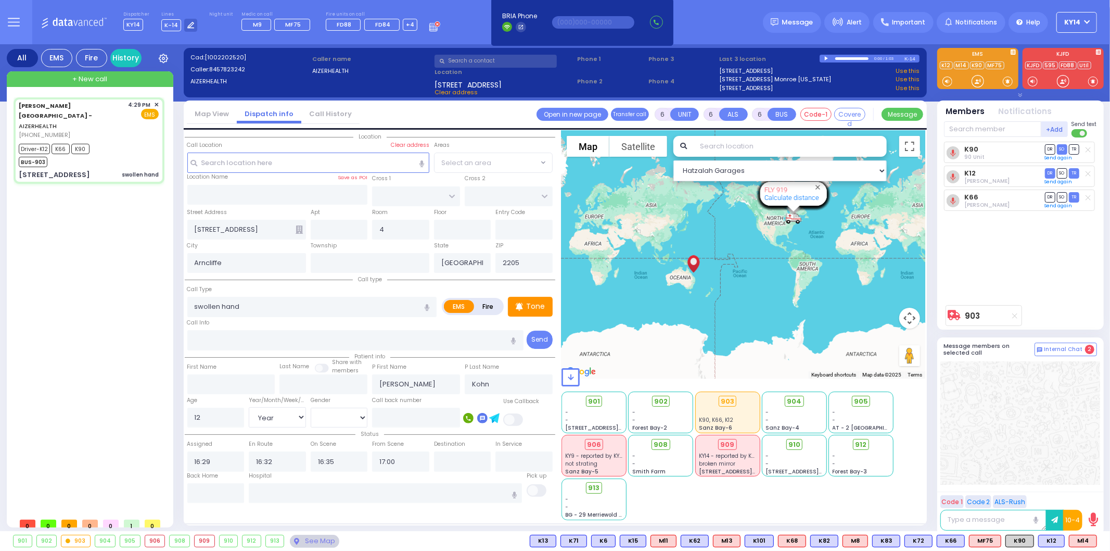
select select "[DEMOGRAPHIC_DATA]"
select select "Hatzalah Garages"
select select
radio input "true"
select select "Year"
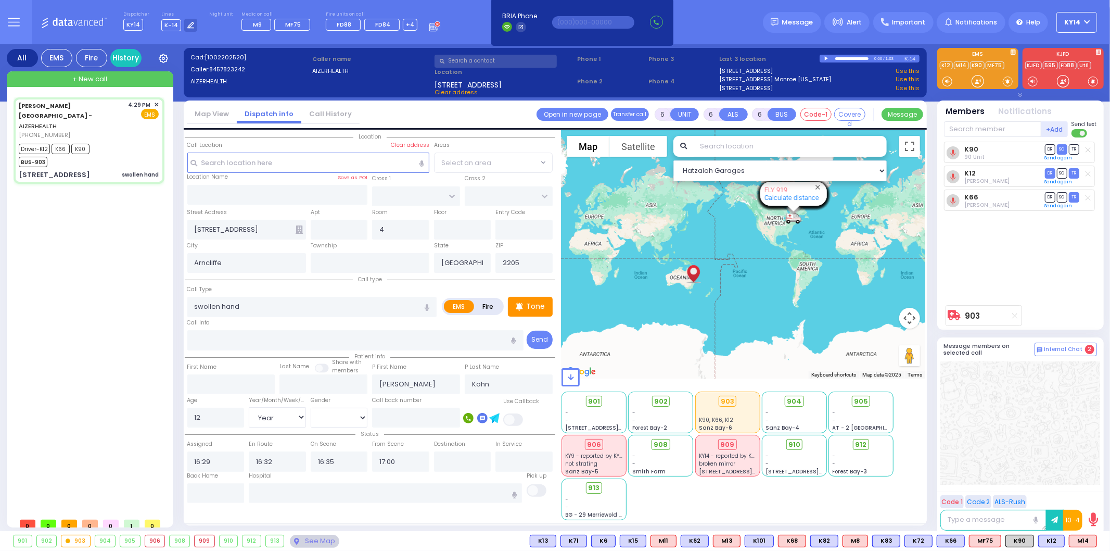
select select "[DEMOGRAPHIC_DATA]"
select select "Hatzalah Garages"
select select
radio input "true"
select select "Year"
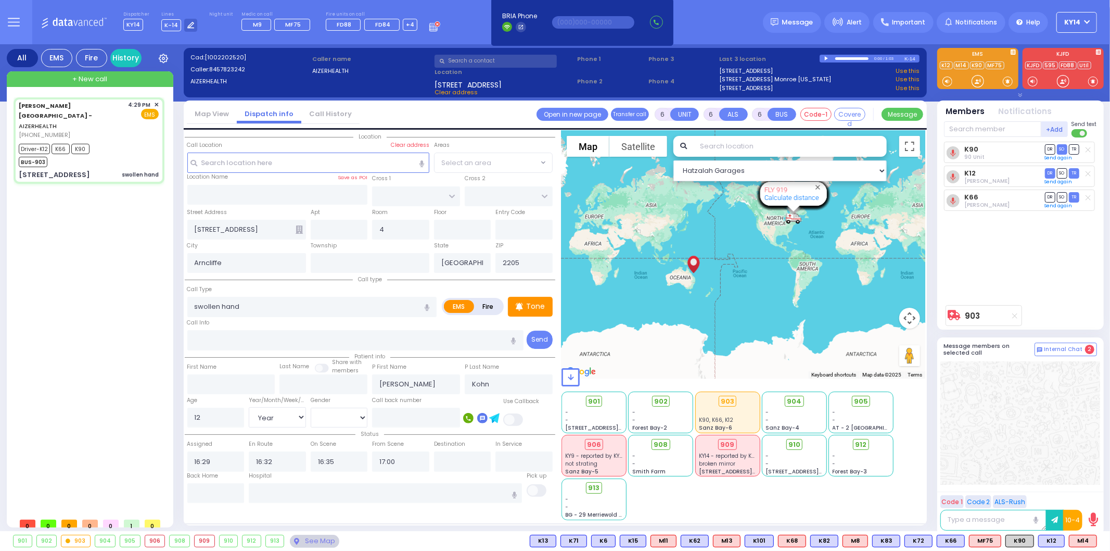
select select "[DEMOGRAPHIC_DATA]"
select select "Hatzalah Garages"
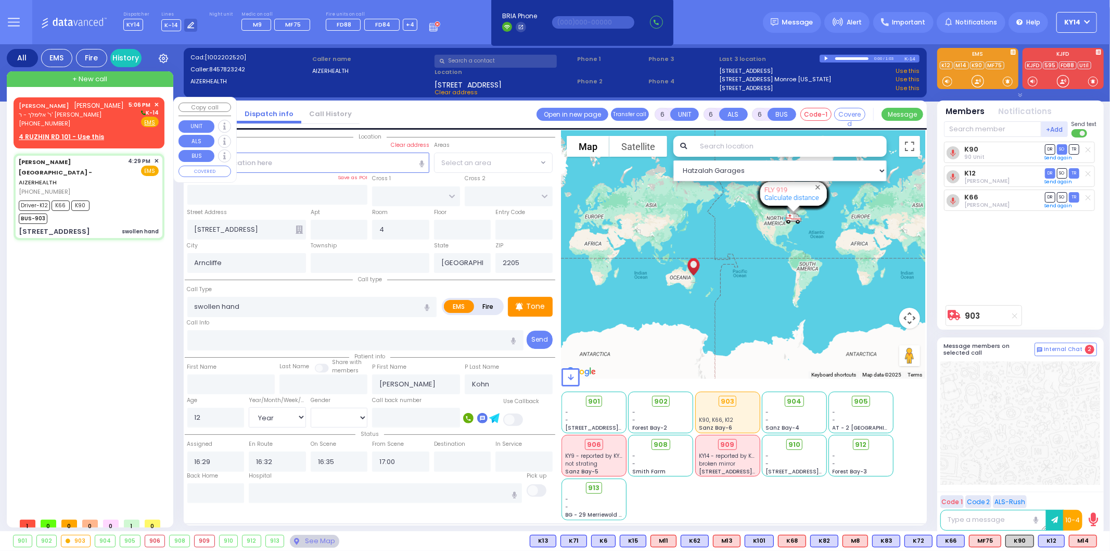
click at [39, 141] on u "4 RUZHIN RD 101 - Use this" at bounding box center [61, 136] width 85 height 9
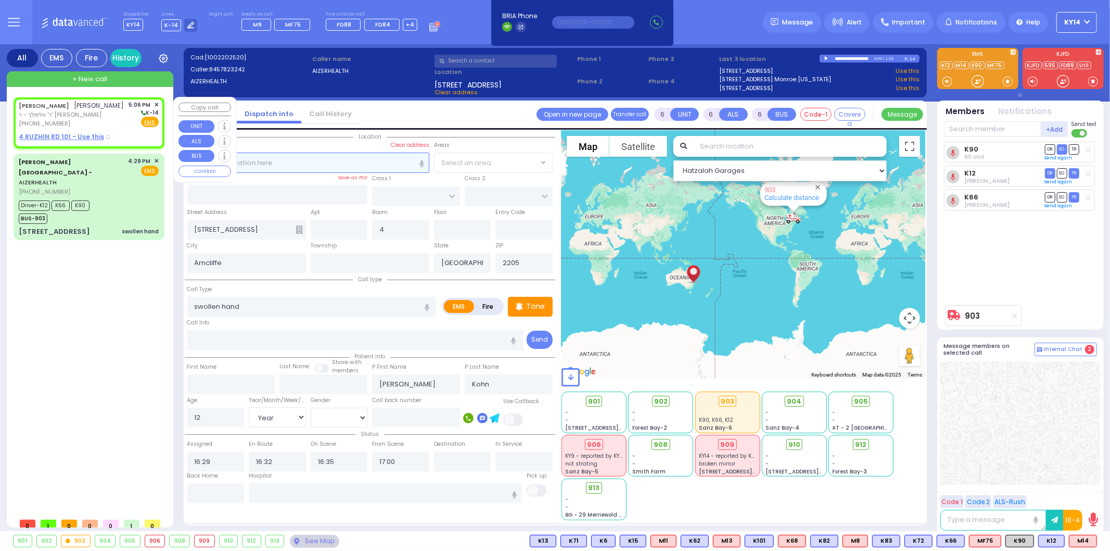
type input "2"
type input "1"
select select
radio input "true"
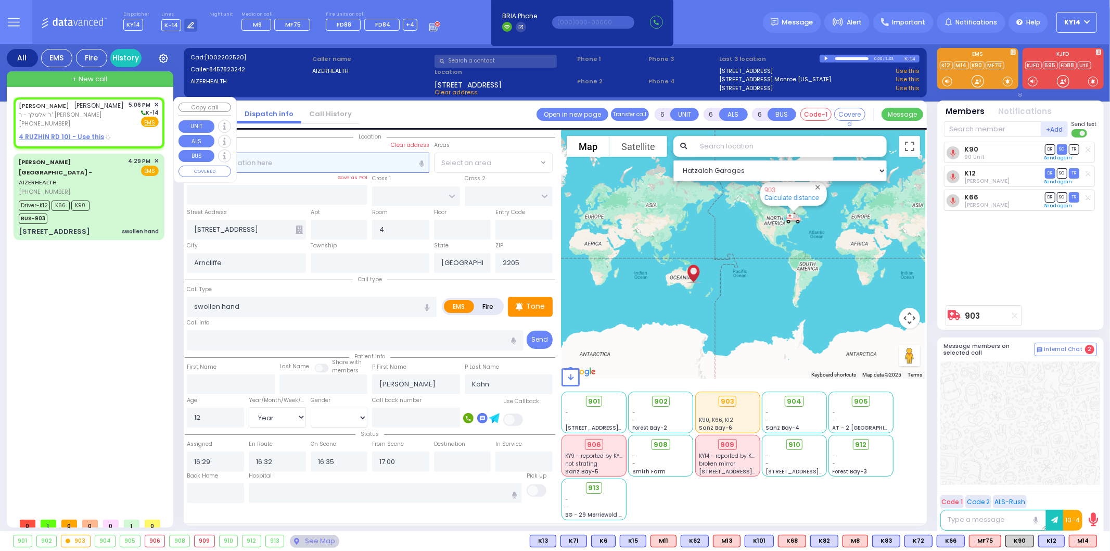
type input "[PERSON_NAME]"
select select
type input "17:06"
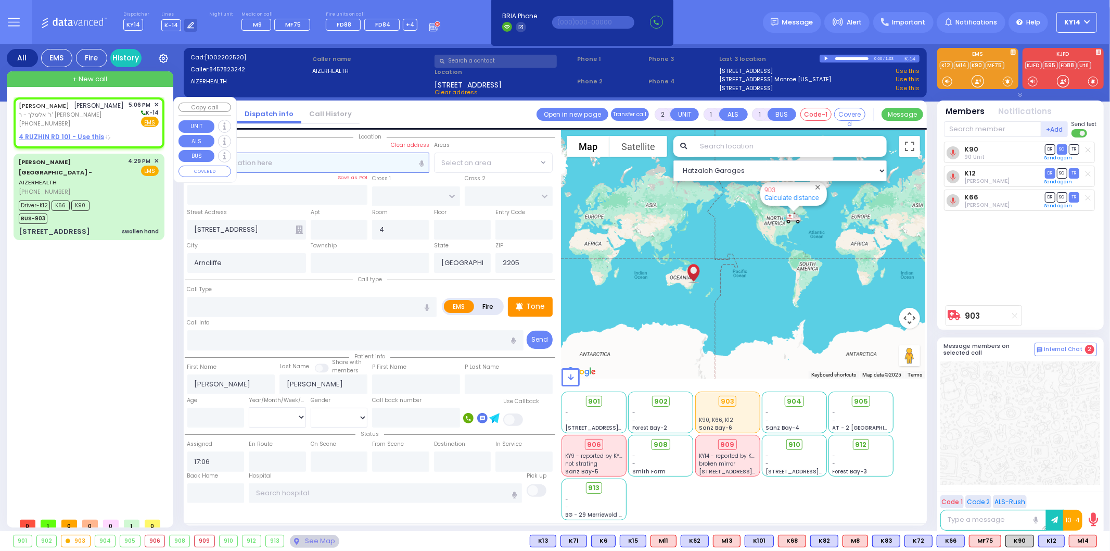
select select "Hatzalah Garages"
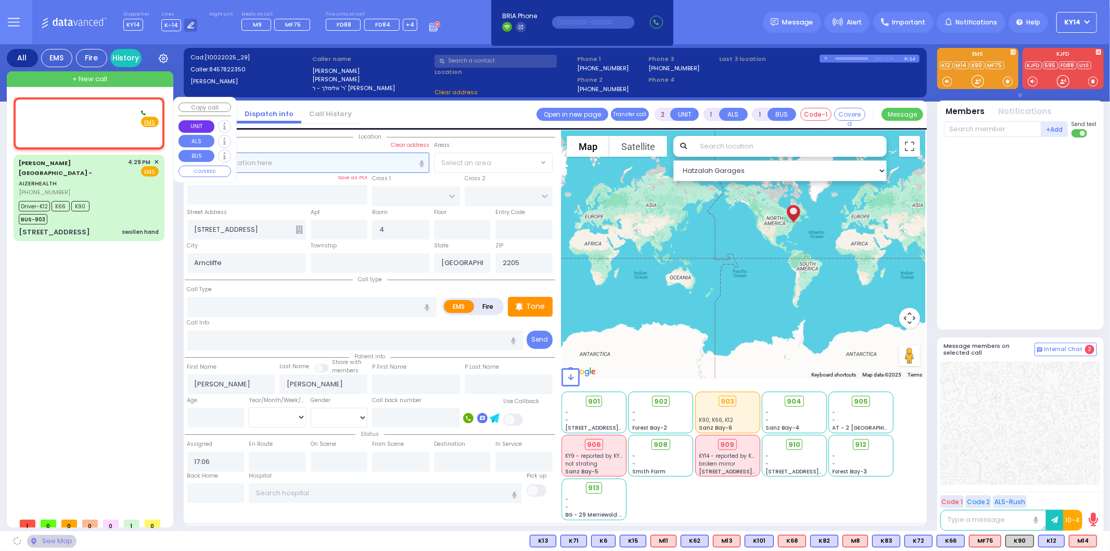
type input "ANIPOLI DR"
type input "PREMISHLAN WAY"
type input "[STREET_ADDRESS]"
type input "101"
type input "Monroe"
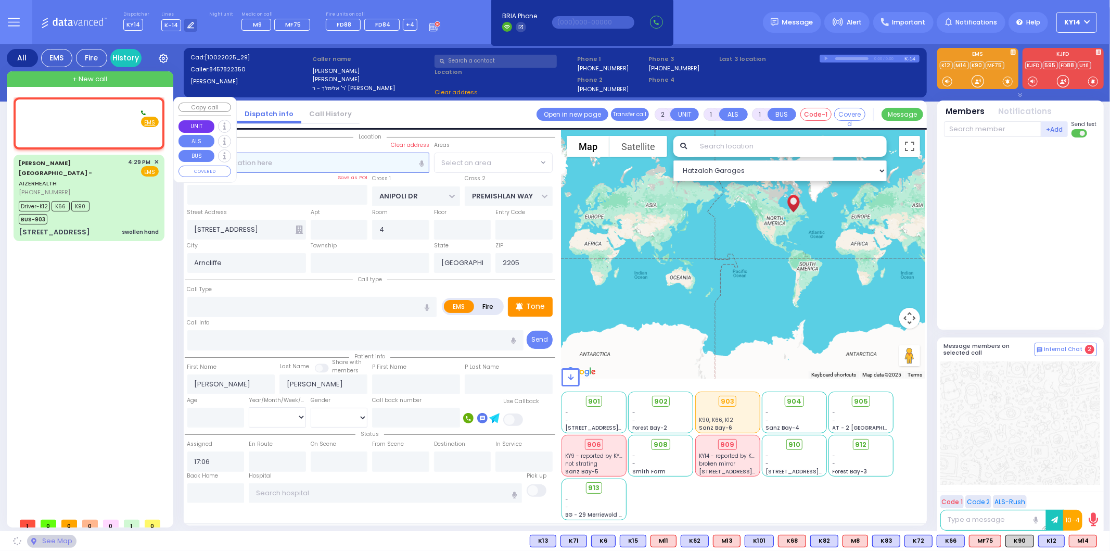
type input "[US_STATE]"
type input "10950"
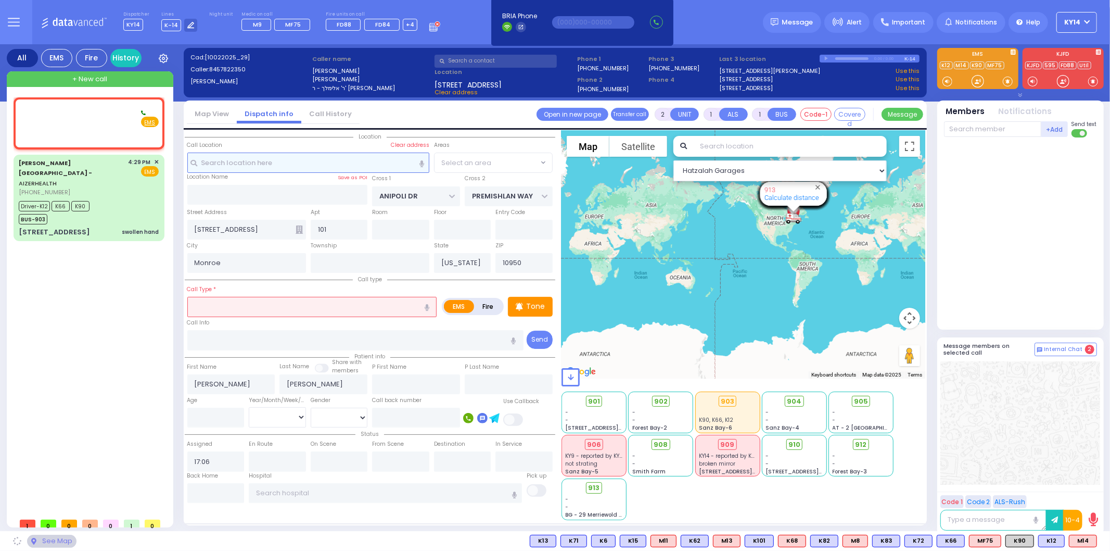
select select "ATZEI TAMURIM"
select select
radio input "true"
select select
select select "Hatzalah Garages"
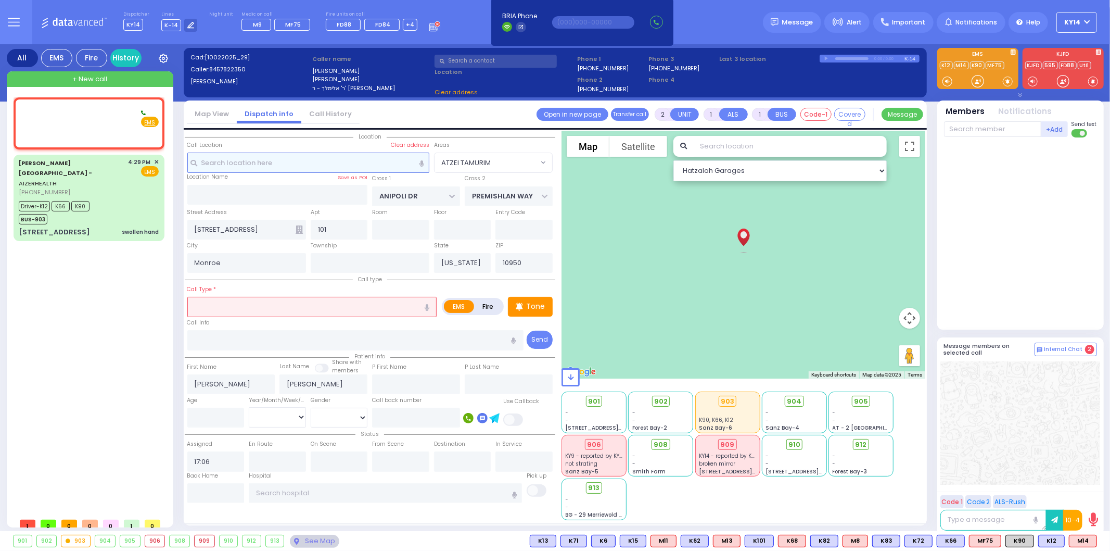
select select
radio input "true"
select select
select select "Hatzalah Garages"
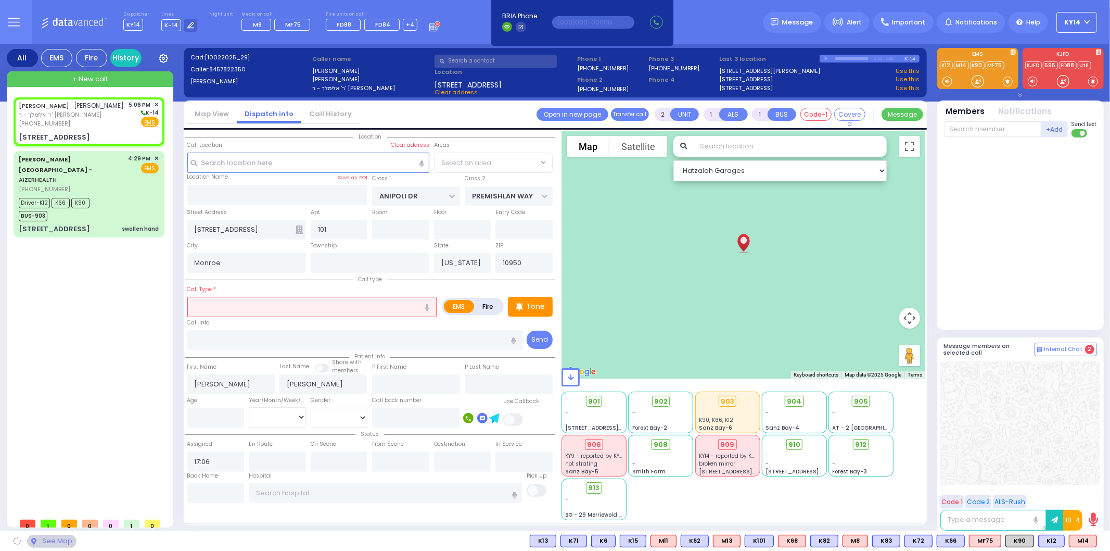
click at [486, 306] on label "Fire" at bounding box center [488, 306] width 29 height 13
radio input "true"
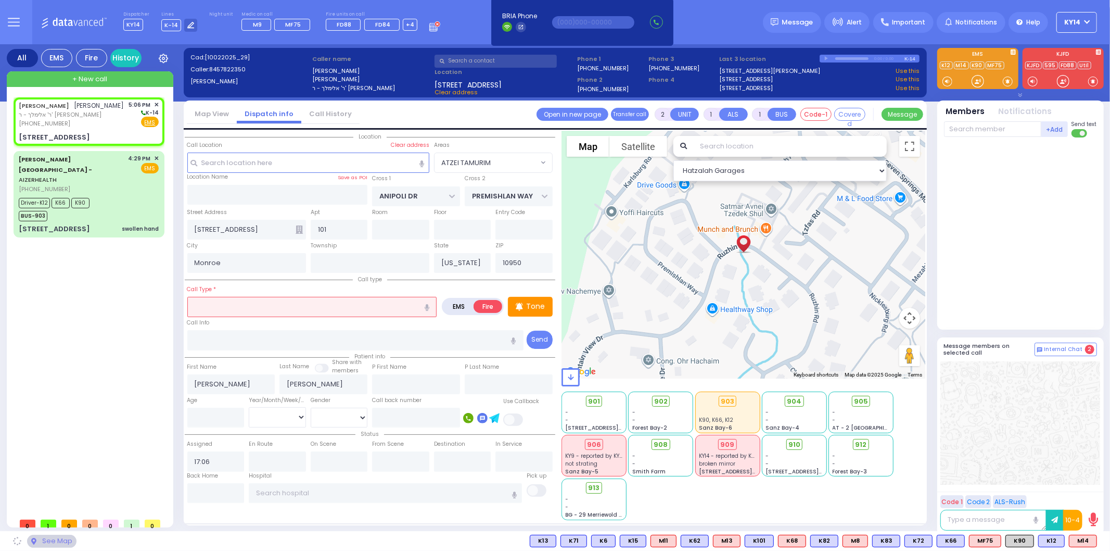
select select
radio input "true"
select select
select select "Hatzalah Garages"
select select "ATZEI TAMURIM"
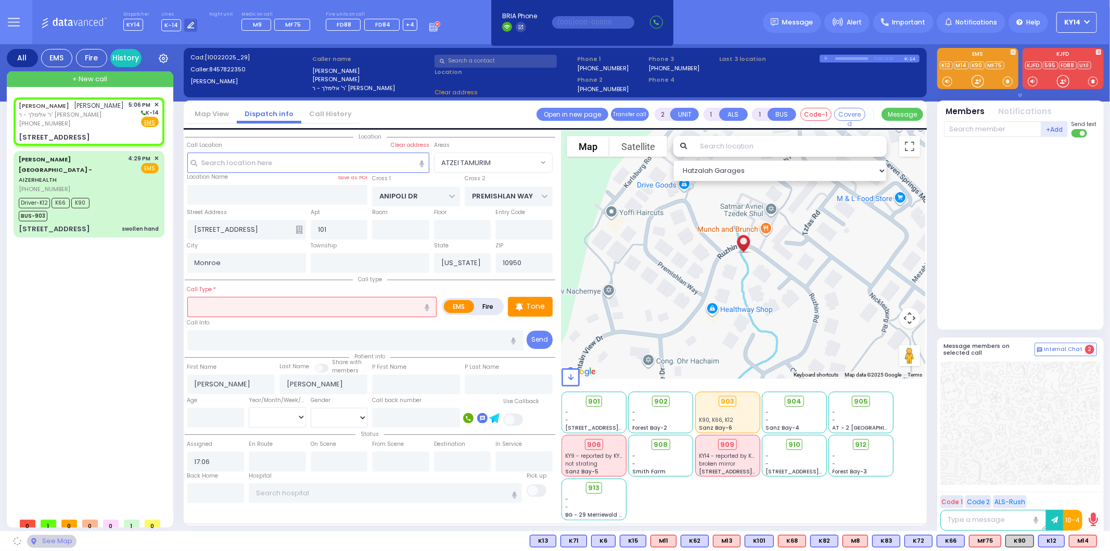
click at [314, 310] on input "text" at bounding box center [312, 307] width 250 height 20
select select "ATZEI TAMURIM"
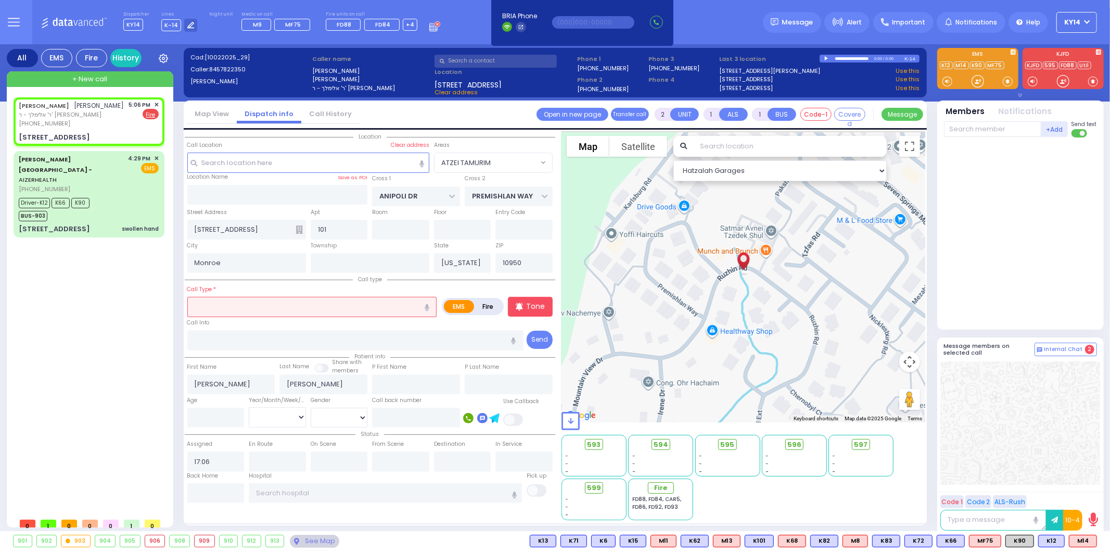
select select
radio input "false"
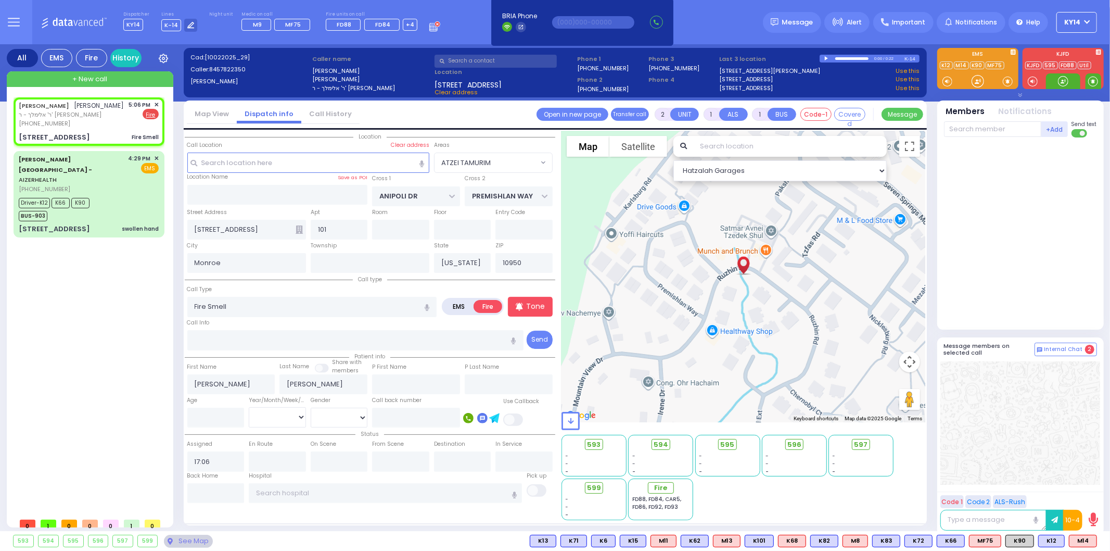
click at [1095, 84] on span at bounding box center [1093, 81] width 10 height 10
click at [1064, 82] on div at bounding box center [1063, 81] width 10 height 10
click at [1062, 83] on div at bounding box center [1063, 81] width 10 height 10
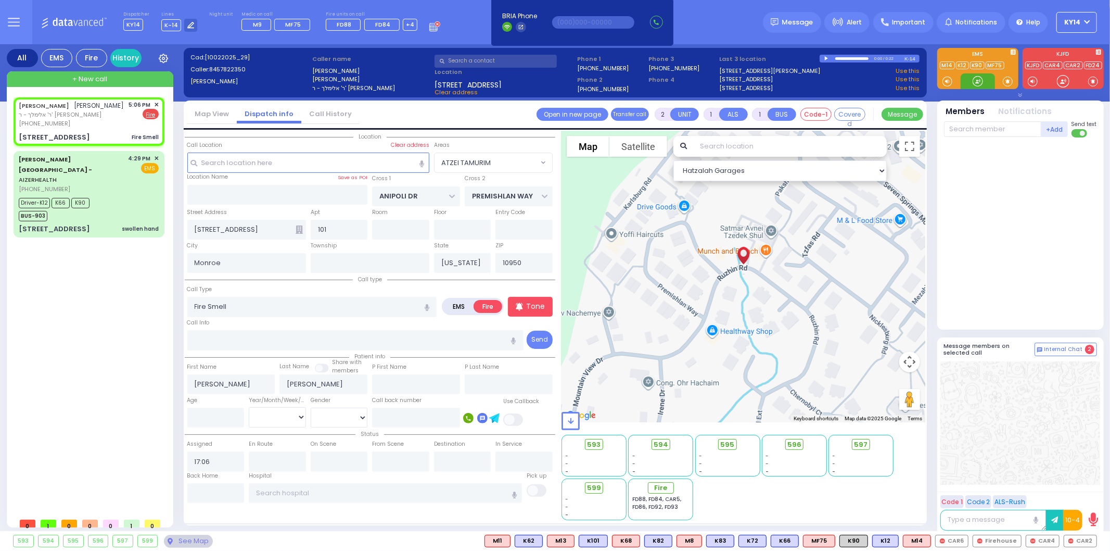
click at [977, 83] on div at bounding box center [978, 81] width 10 height 10
click at [1064, 81] on div at bounding box center [1063, 81] width 10 height 10
click at [1083, 543] on span "CAR2" at bounding box center [1081, 540] width 32 height 11
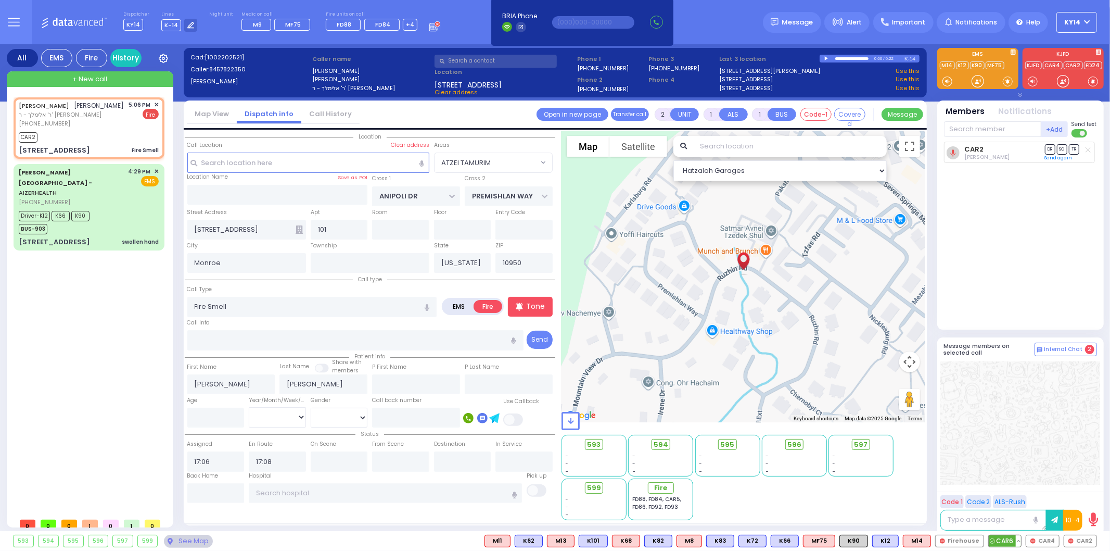
click at [1021, 541] on button at bounding box center [1018, 540] width 5 height 11
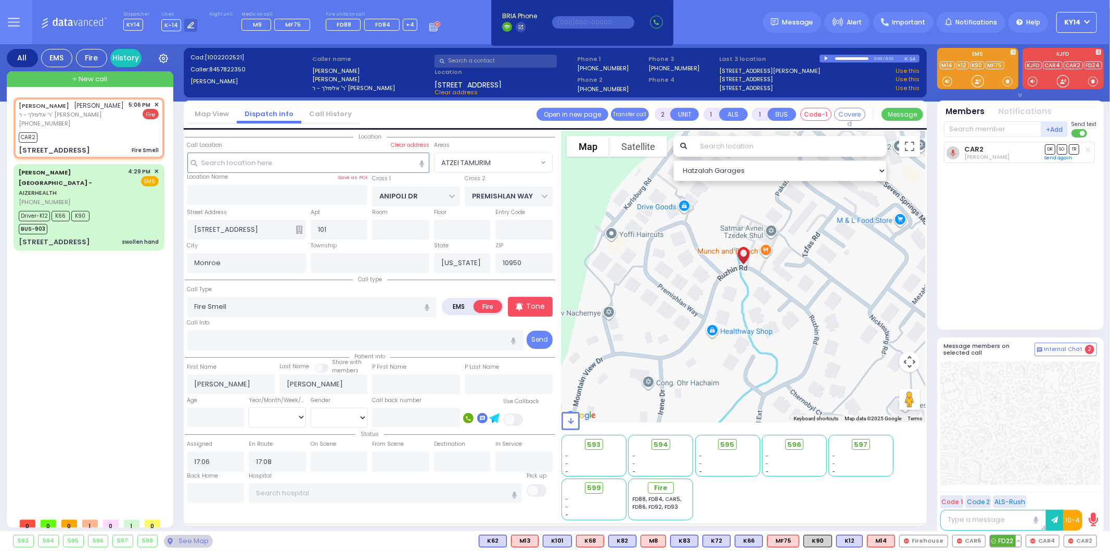
click at [1007, 540] on span "FD22" at bounding box center [1006, 540] width 31 height 11
click at [1041, 543] on span "CAR4" at bounding box center [1043, 540] width 33 height 11
click at [659, 488] on span "Fire" at bounding box center [664, 488] width 13 height 10
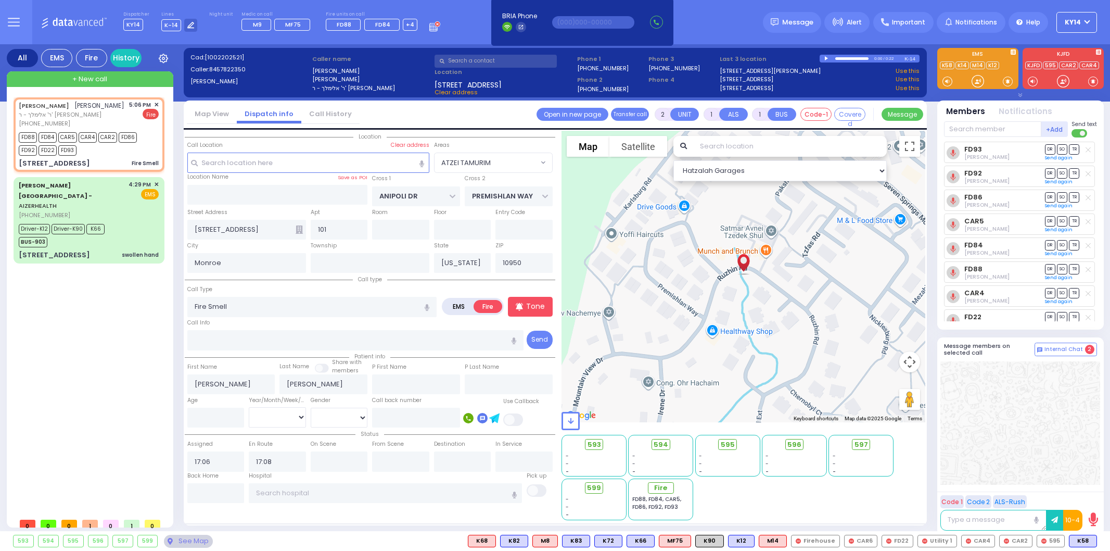
select select "ATZEI TAMURIM"
select select
click at [990, 129] on input "text" at bounding box center [992, 129] width 97 height 16
type input "72"
select select
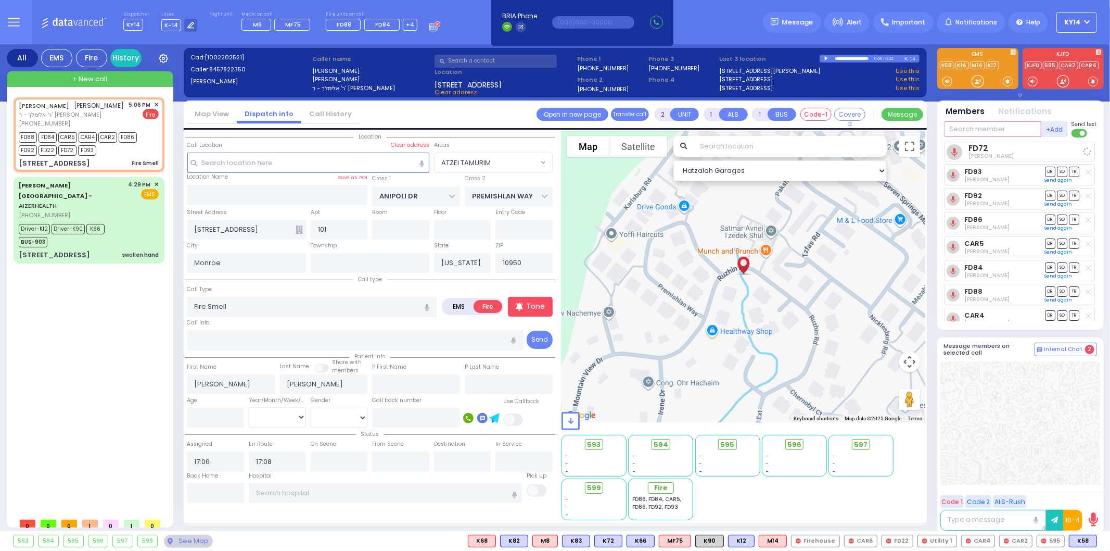
radio input "true"
select select
select select "Hatzalah Garages"
select select "ATZEI TAMURIM"
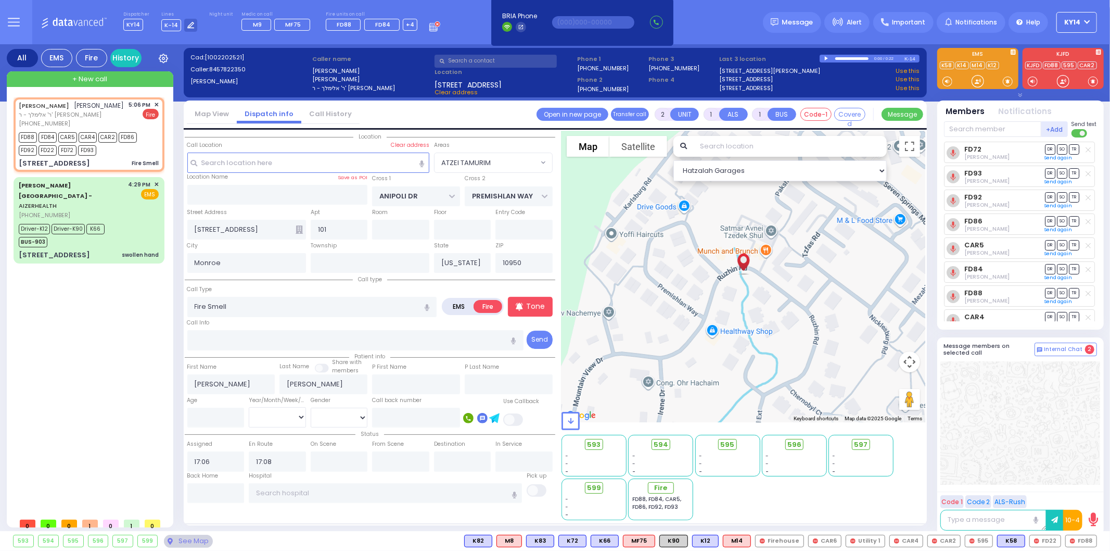
click at [157, 103] on span "✕" at bounding box center [156, 104] width 5 height 9
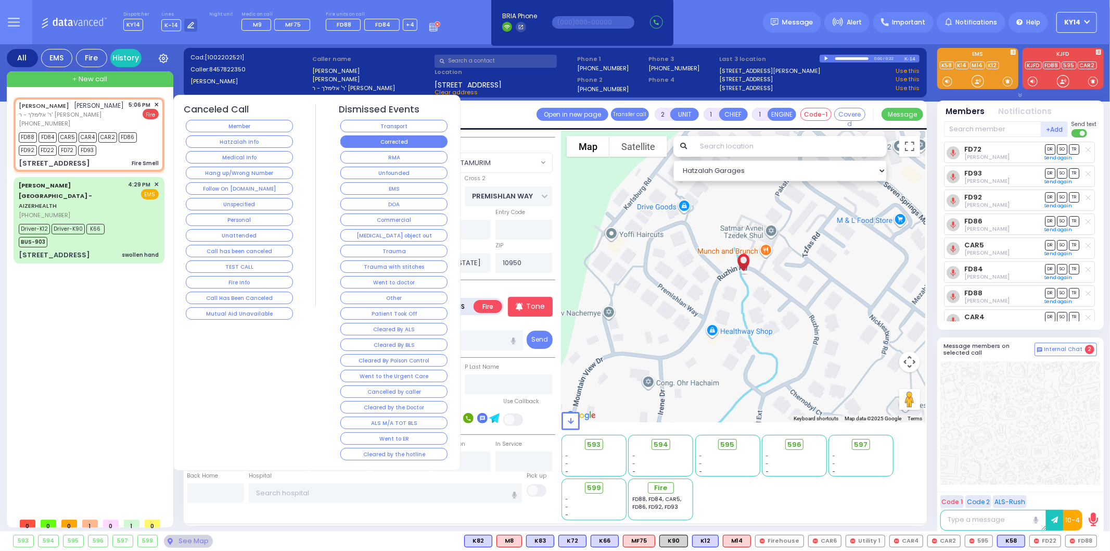
click at [353, 142] on button "Corrected" at bounding box center [393, 141] width 107 height 12
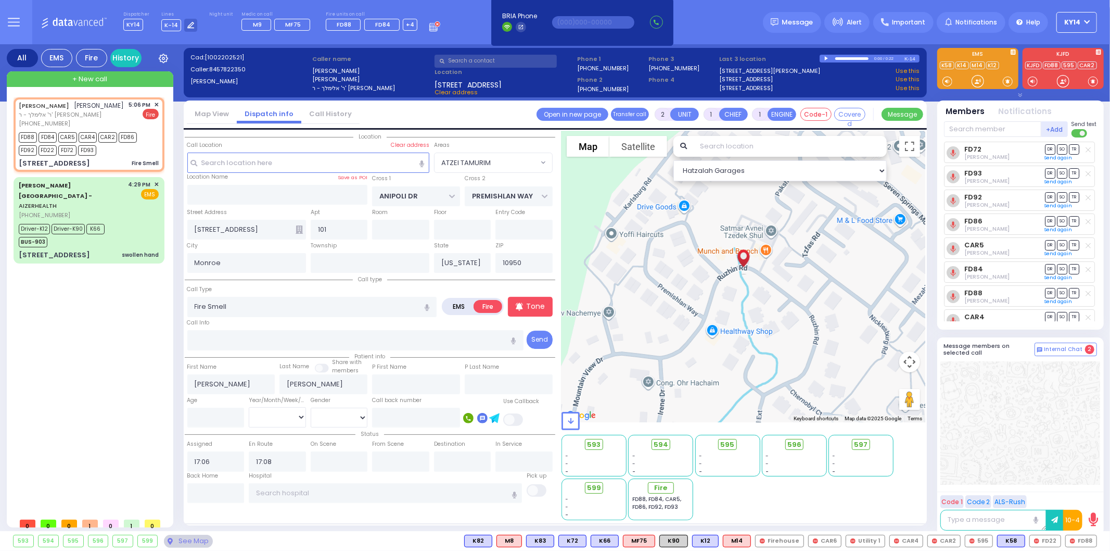
select select
radio input "true"
select select
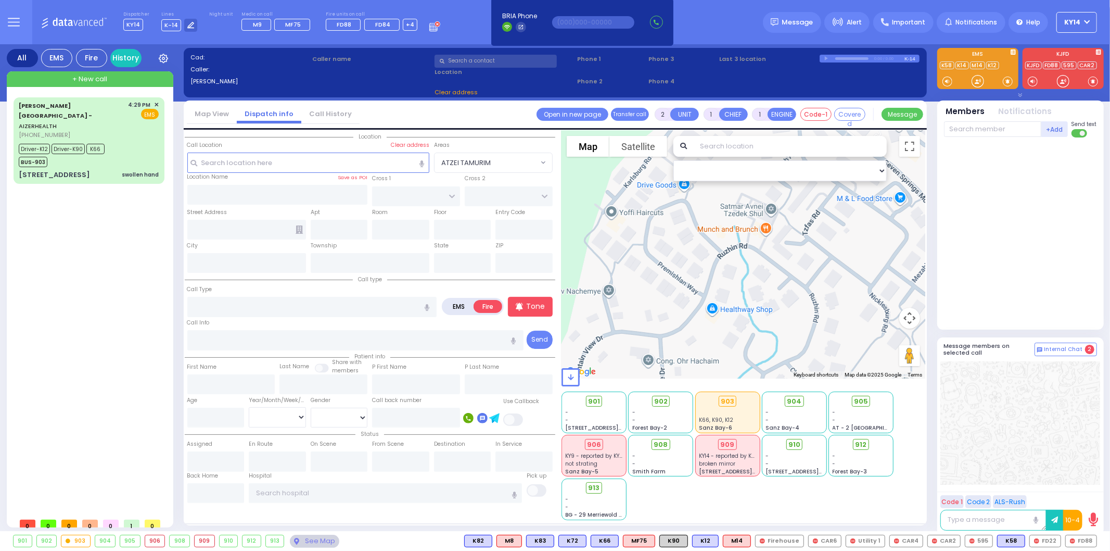
click at [20, 147] on div "Aizer Health Center - AIZERHEALTH (845) 782-3242 4:29 PM ✕ EMS K66" at bounding box center [89, 140] width 147 height 83
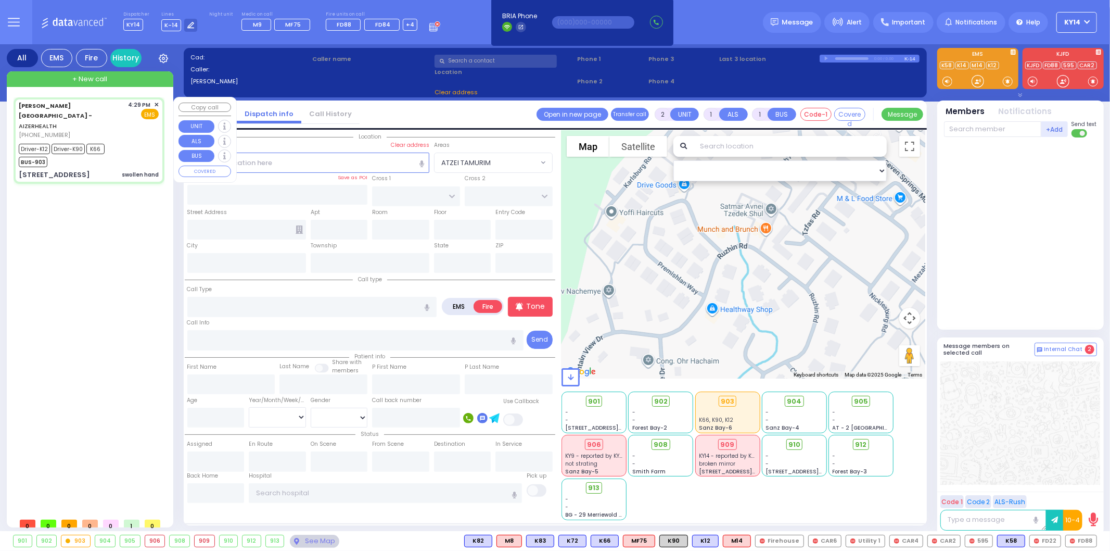
type input "6"
select select
type input "swollen hand"
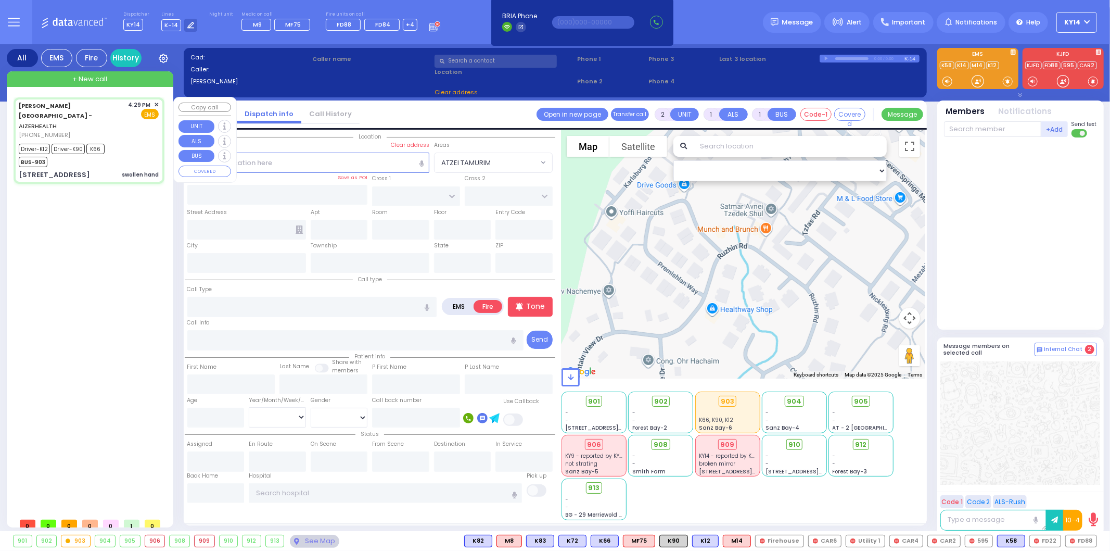
radio input "true"
type input "[PERSON_NAME]"
type input "Kohn"
type input "12"
select select "Year"
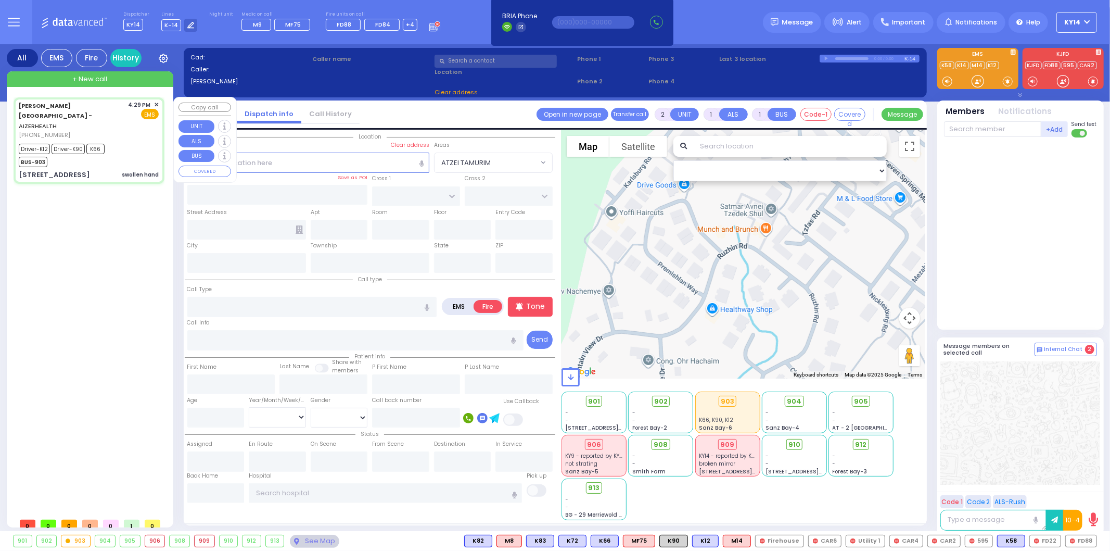
select select "[DEMOGRAPHIC_DATA]"
type input "16:29"
type input "16:32"
type input "16:35"
type input "17:00"
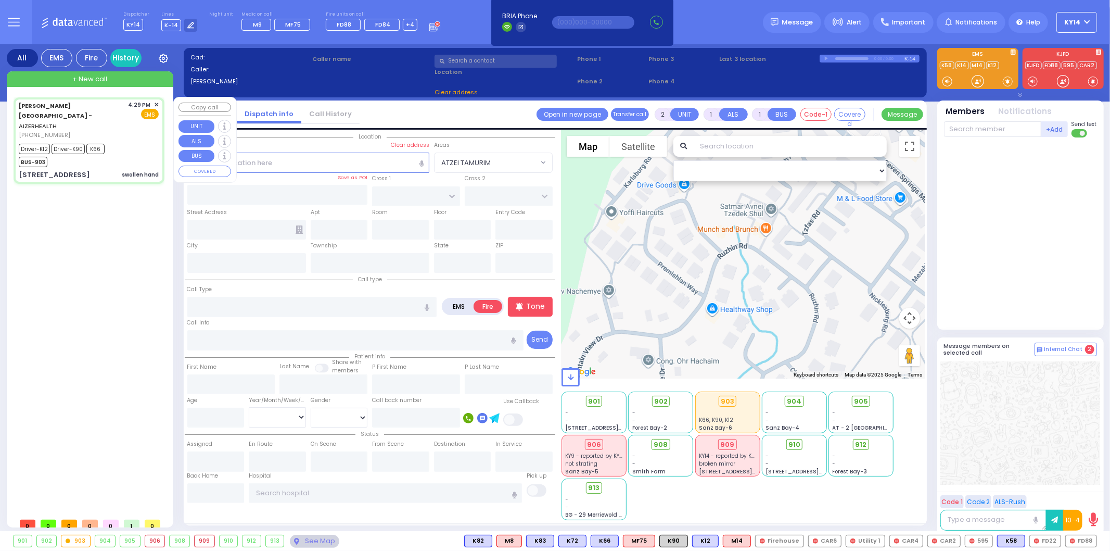
type input "New York Presbyterian Hospital- Columbia Campus 622, West 168th Street New York…"
select select "Hatzalah Garages"
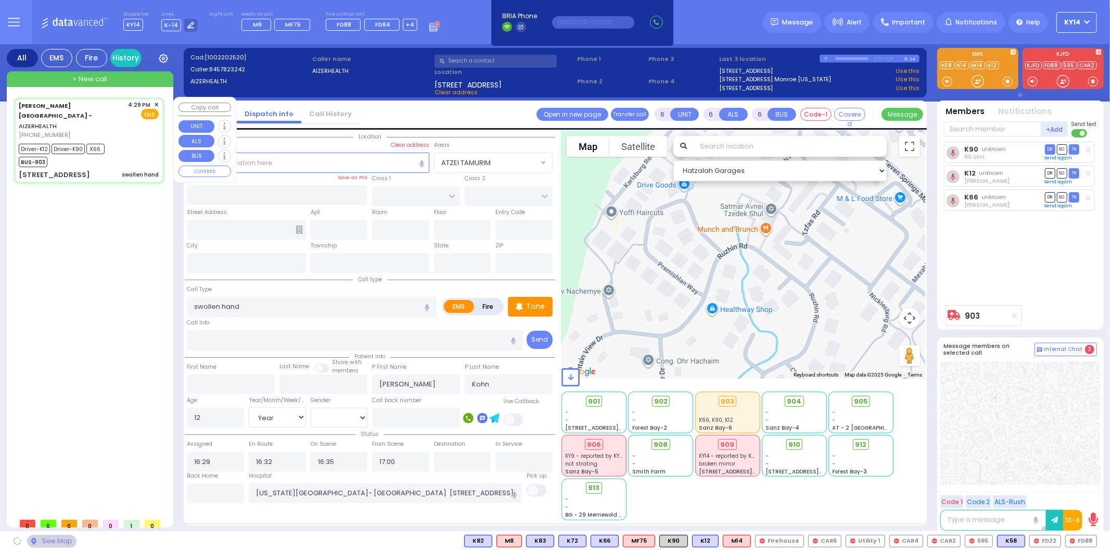
type input "[STREET_ADDRESS]"
type input "4"
type input "Arncliffe"
type input "[GEOGRAPHIC_DATA]"
type input "2205"
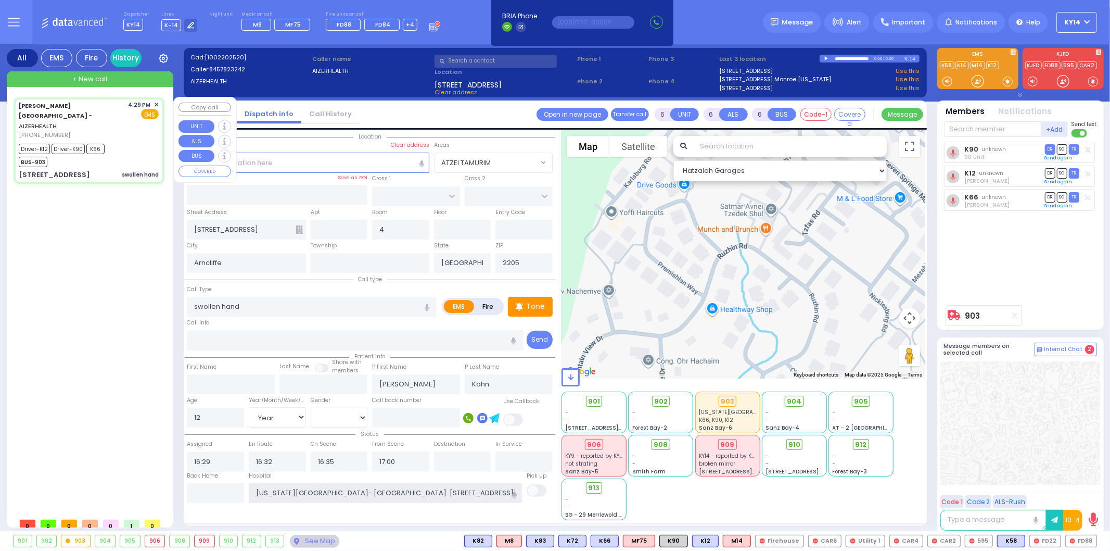
click at [272, 493] on input "New York Presbyterian Hospital- Columbia Campus 622, West 168th Street New York…" at bounding box center [385, 493] width 273 height 20
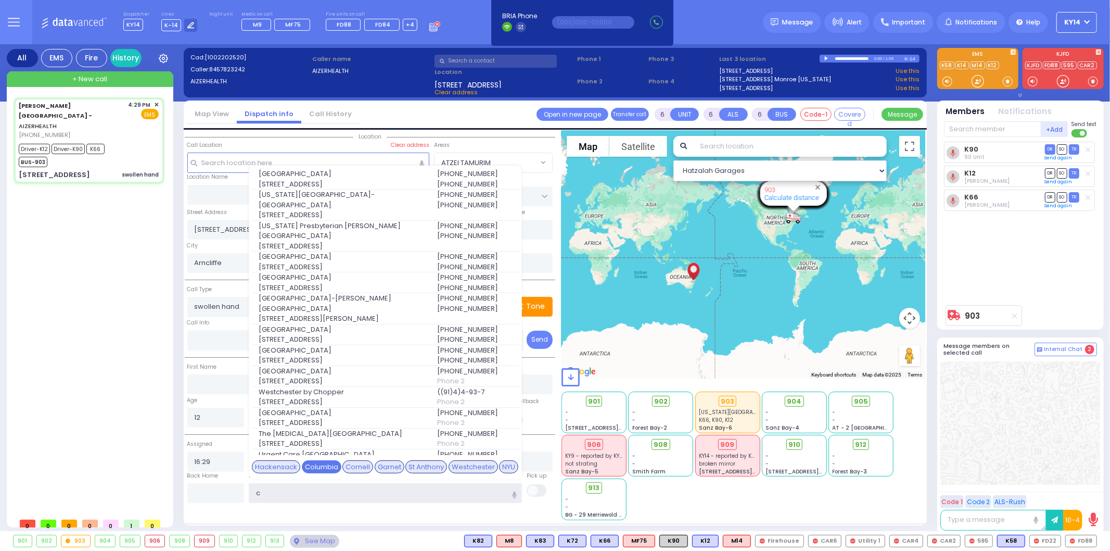
type input "c"
click at [319, 470] on div "Columbia" at bounding box center [322, 467] width 40 height 14
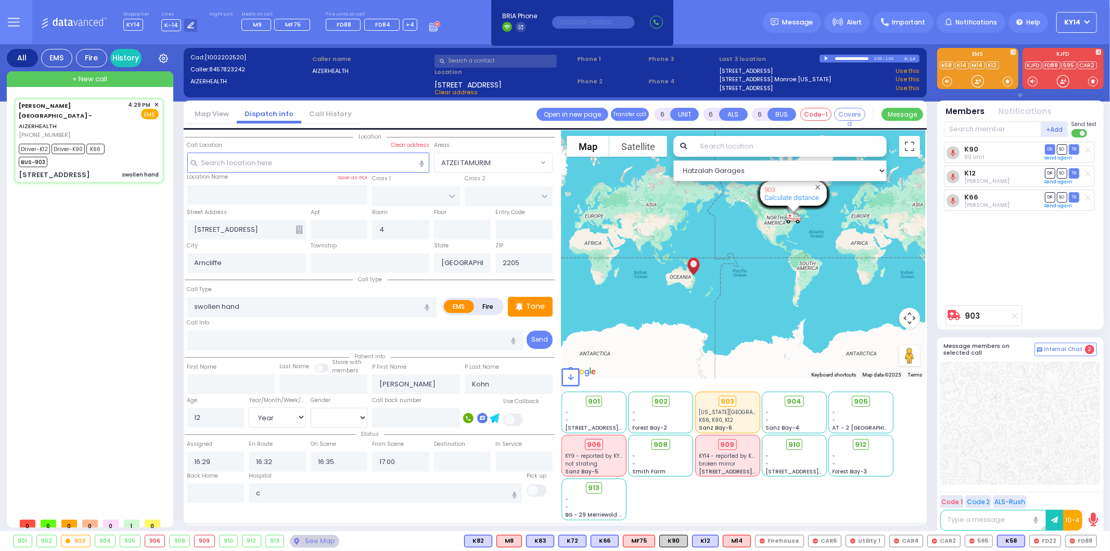
select select
radio input "true"
select select "Year"
select select "[DEMOGRAPHIC_DATA]"
type input "New York Presbyterian Hospital- Columbia Campus"
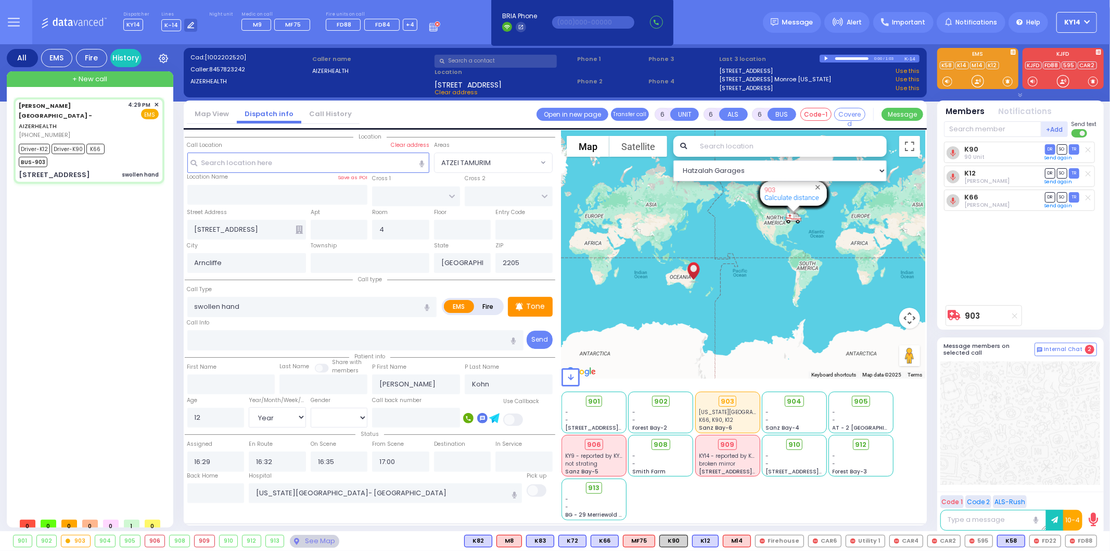
select select "Hatzalah Garages"
select select
radio input "true"
select select "Year"
select select "[DEMOGRAPHIC_DATA]"
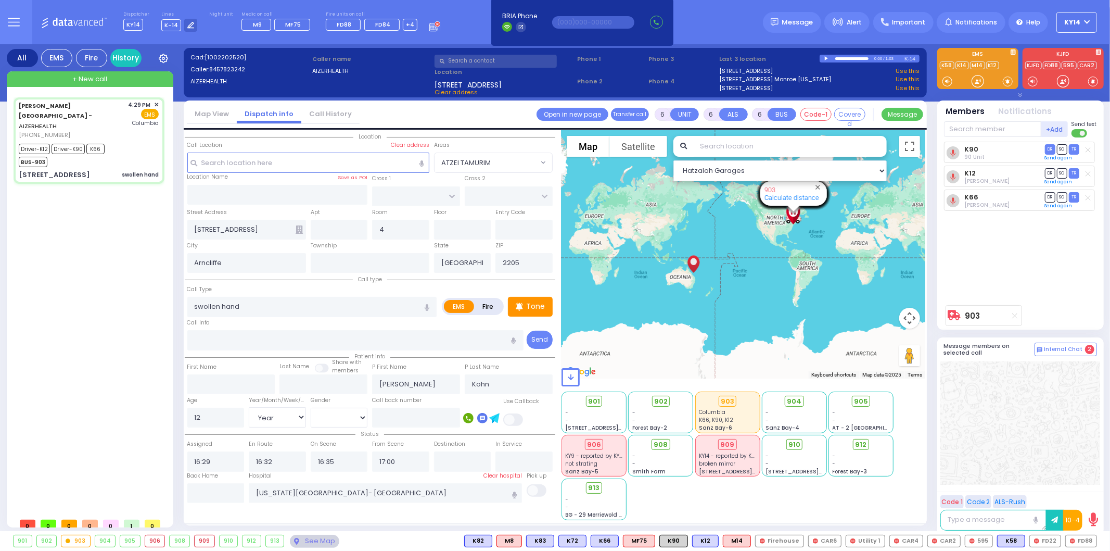
select select "Hatzalah Garages"
select select
radio input "true"
select select "Year"
select select "[DEMOGRAPHIC_DATA]"
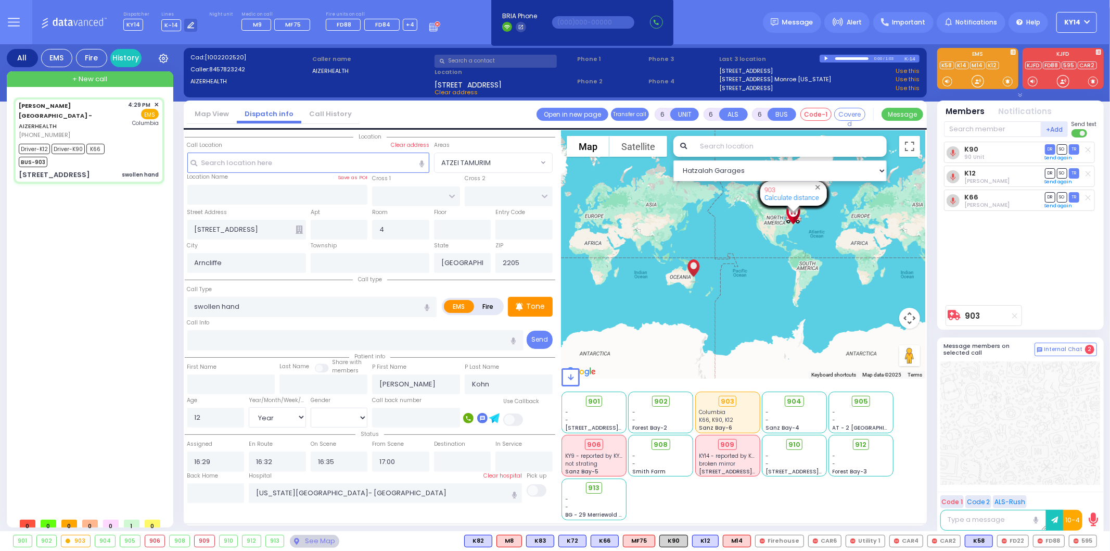
select select "Hatzalah Garages"
select select
radio input "true"
select select "Year"
select select "[DEMOGRAPHIC_DATA]"
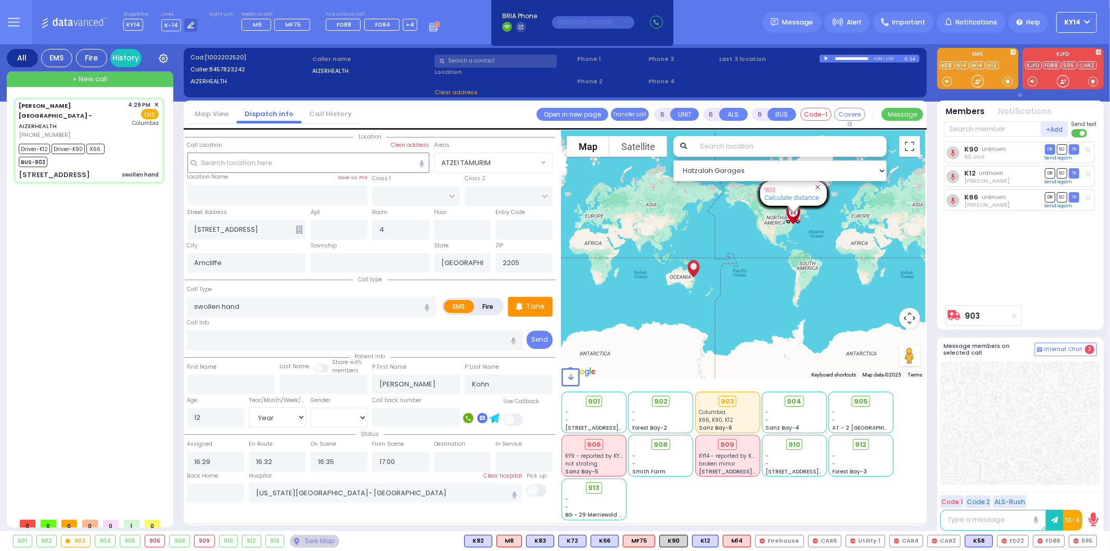
select select "Hatzalah Garages"
select select
radio input "true"
select select "Year"
select select "[DEMOGRAPHIC_DATA]"
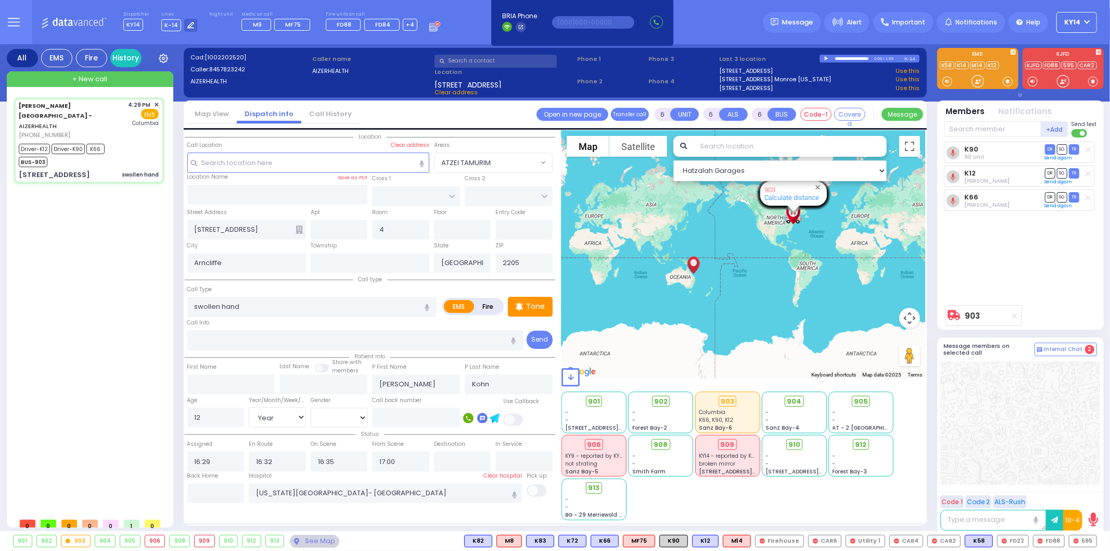
select select "Hatzalah Garages"
select select
radio input "true"
select select "Year"
select select "[DEMOGRAPHIC_DATA]"
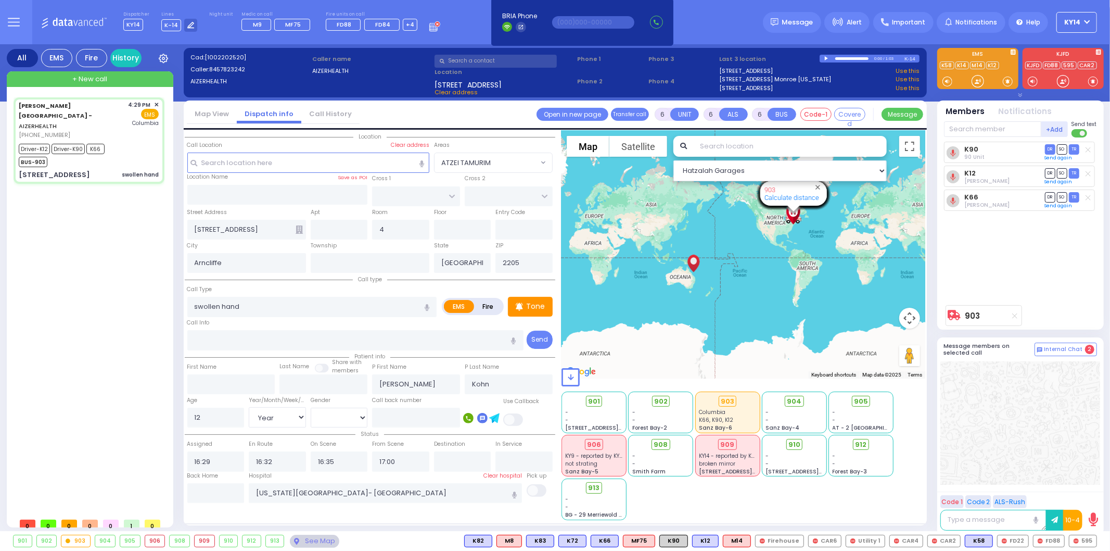
select select "Hatzalah Garages"
select select
radio input "true"
select select "Year"
select select "[DEMOGRAPHIC_DATA]"
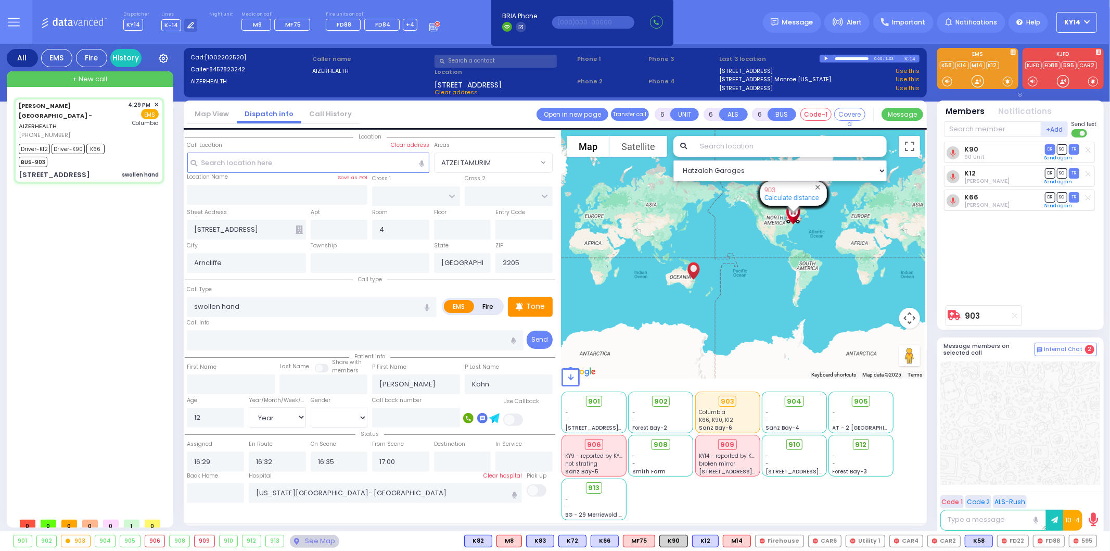
select select "Hatzalah Garages"
select select
radio input "true"
select select "Year"
select select "[DEMOGRAPHIC_DATA]"
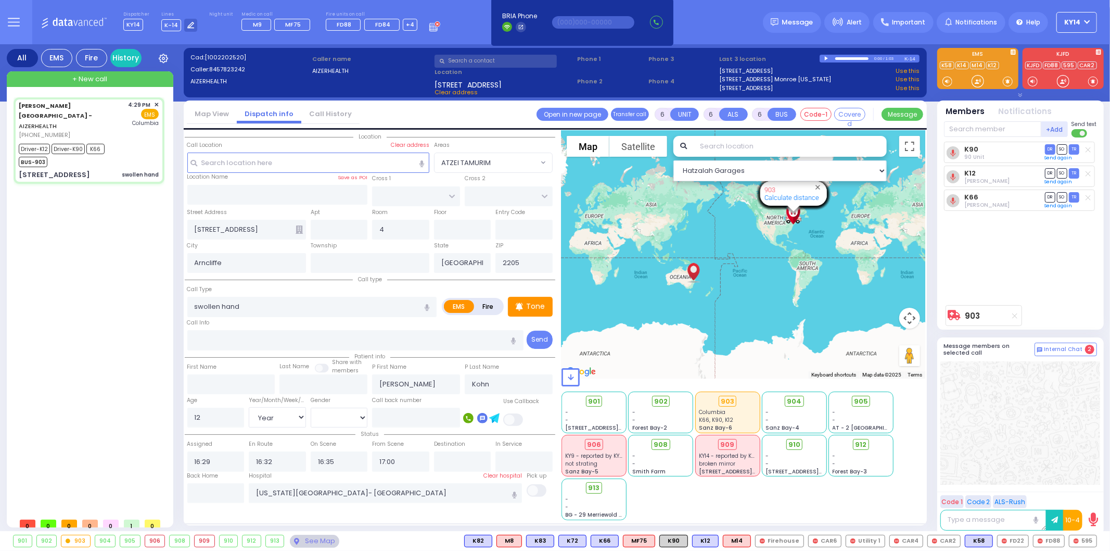
select select "Hatzalah Garages"
select select
radio input "true"
select select "Year"
select select "[DEMOGRAPHIC_DATA]"
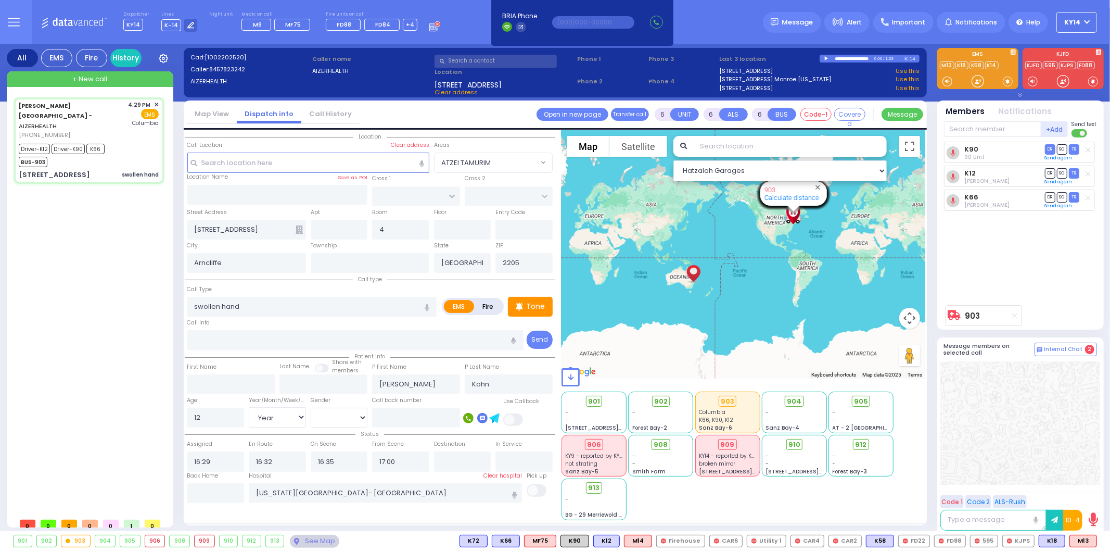
select select "Hatzalah Garages"
select select
radio input "true"
select select "Year"
select select "[DEMOGRAPHIC_DATA]"
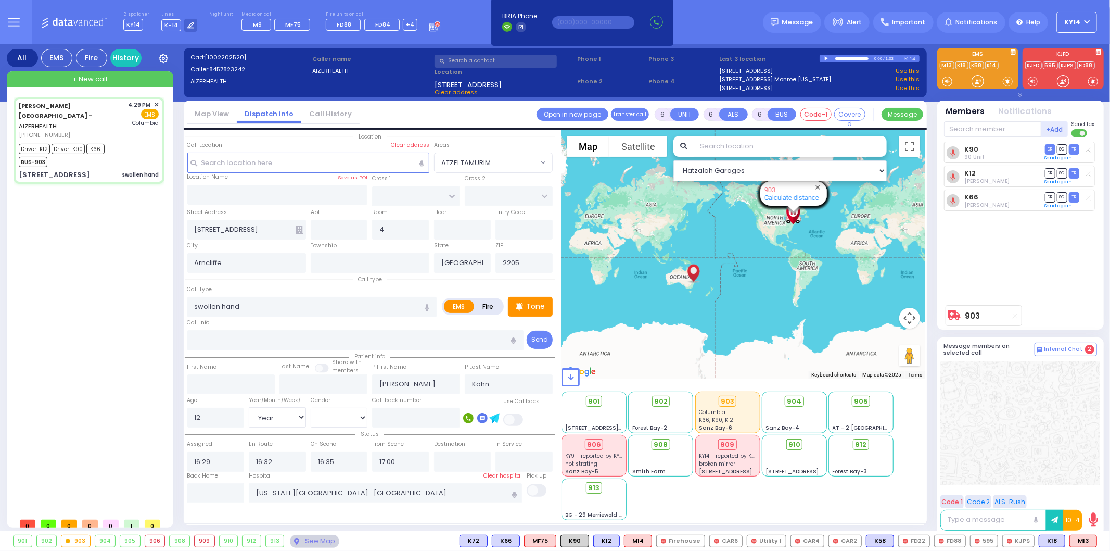
select select "Hatzalah Garages"
select select
radio input "true"
select select "Year"
select select "[DEMOGRAPHIC_DATA]"
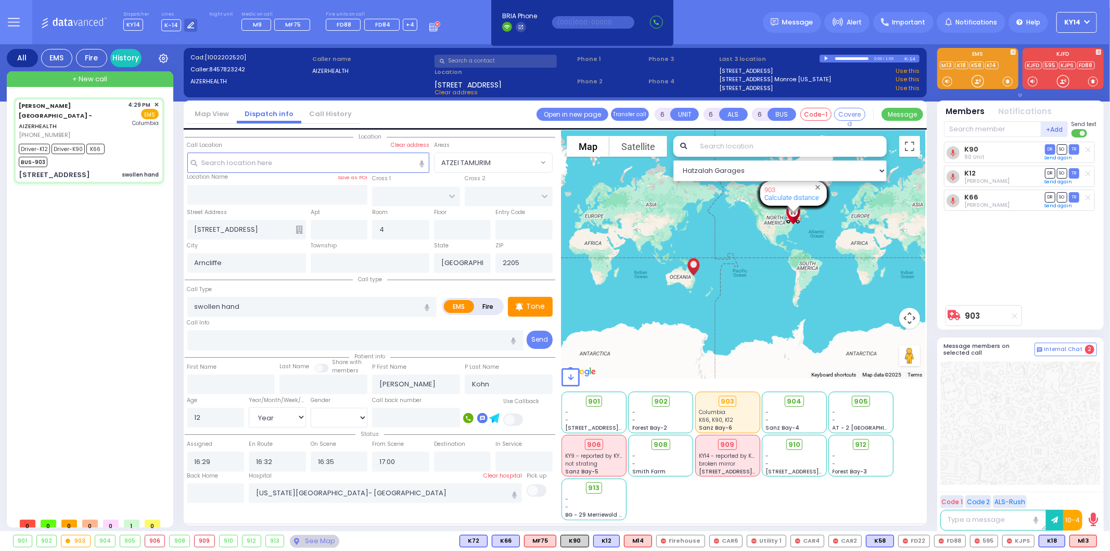
select select "Hatzalah Garages"
select select
radio input "true"
select select "Year"
select select "[DEMOGRAPHIC_DATA]"
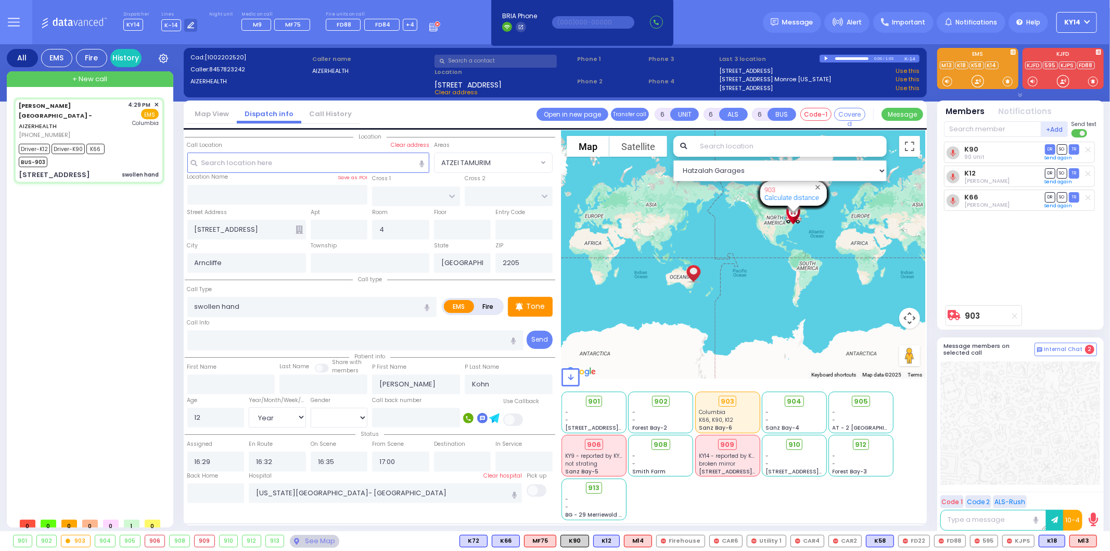
select select "Hatzalah Garages"
select select
radio input "true"
select select "Year"
select select "[DEMOGRAPHIC_DATA]"
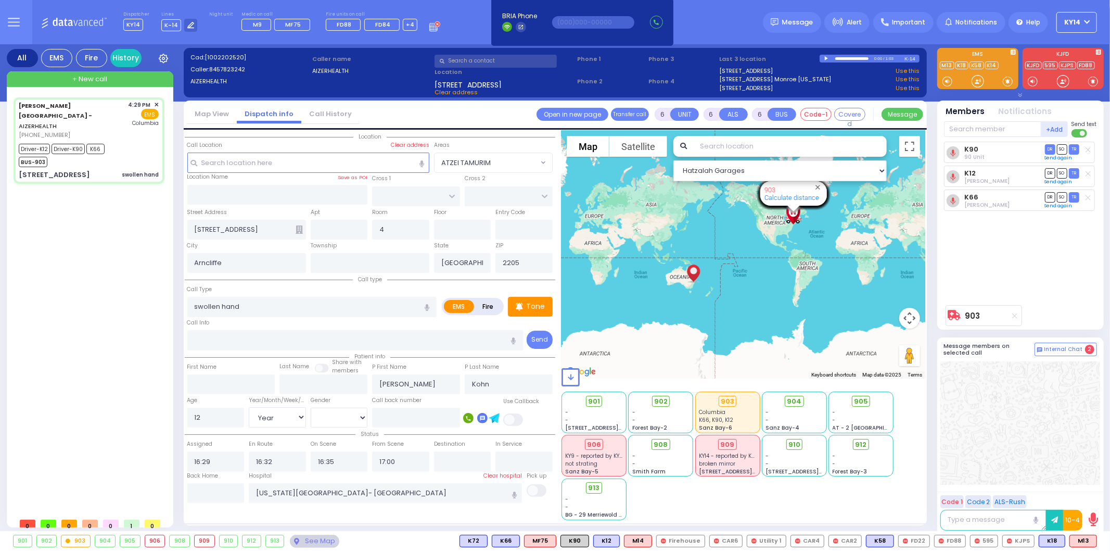
select select "Hatzalah Garages"
select select
radio input "true"
select select "Year"
select select "[DEMOGRAPHIC_DATA]"
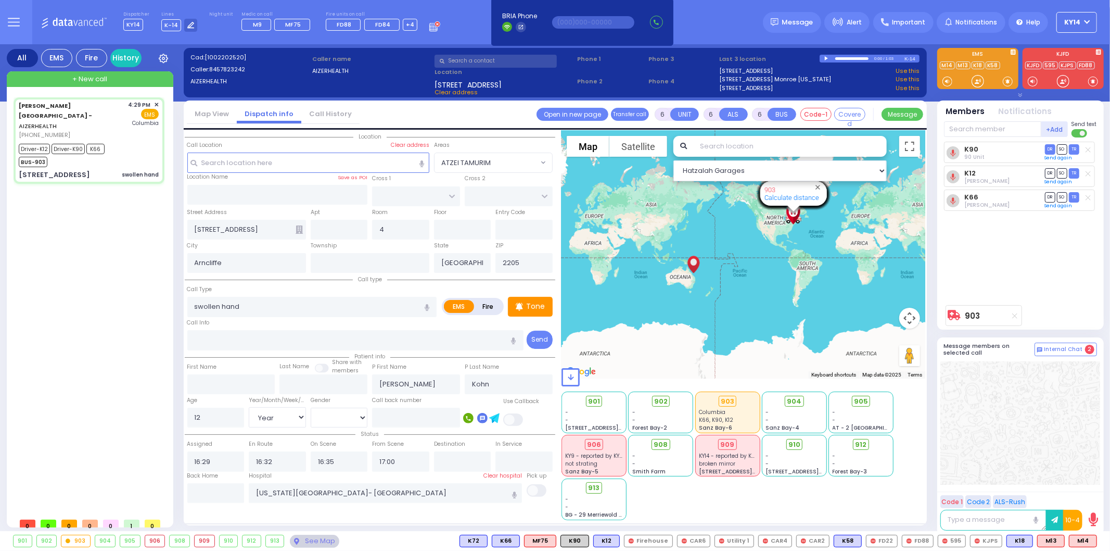
select select "Hatzalah Garages"
